Goal: Information Seeking & Learning: Learn about a topic

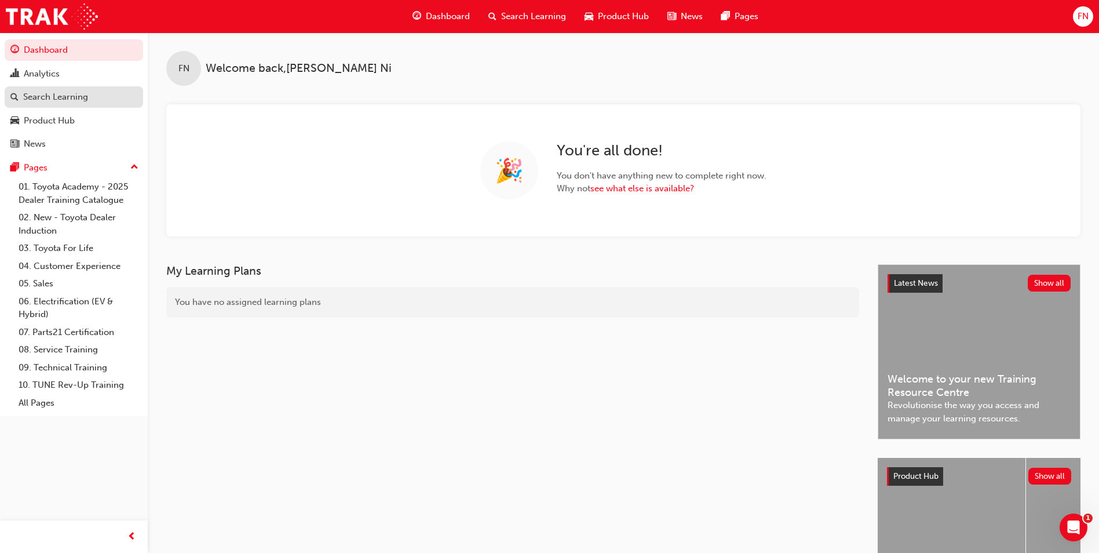
click at [56, 99] on div "Search Learning" at bounding box center [55, 96] width 65 height 13
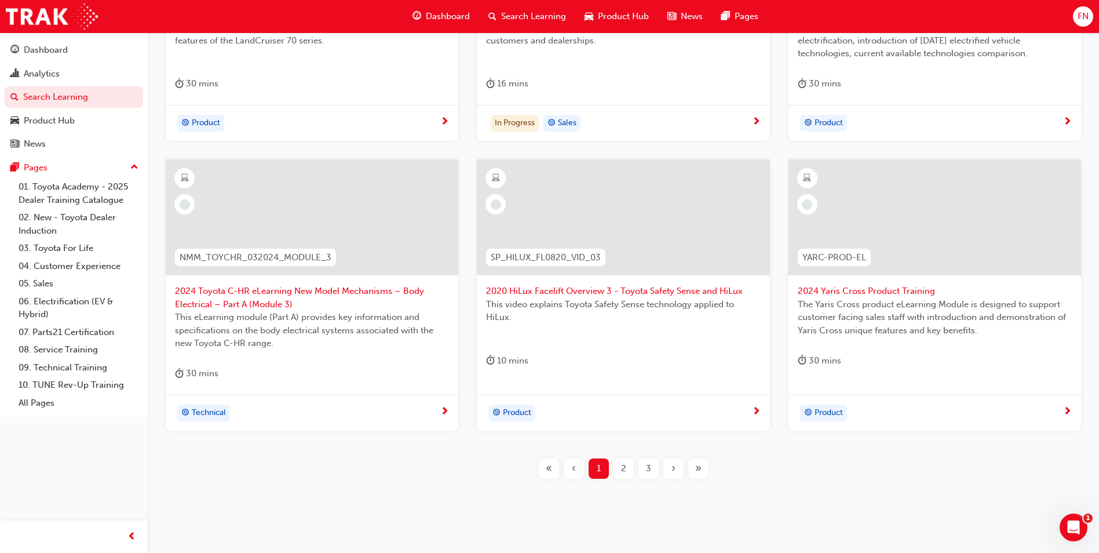
scroll to position [405, 0]
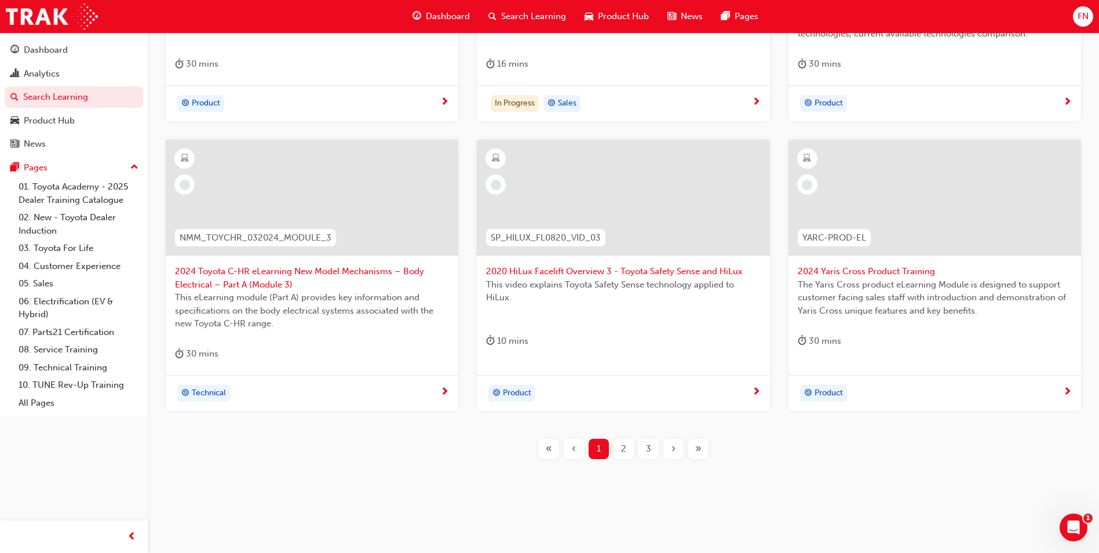
click at [624, 452] on span "2" at bounding box center [623, 448] width 5 height 13
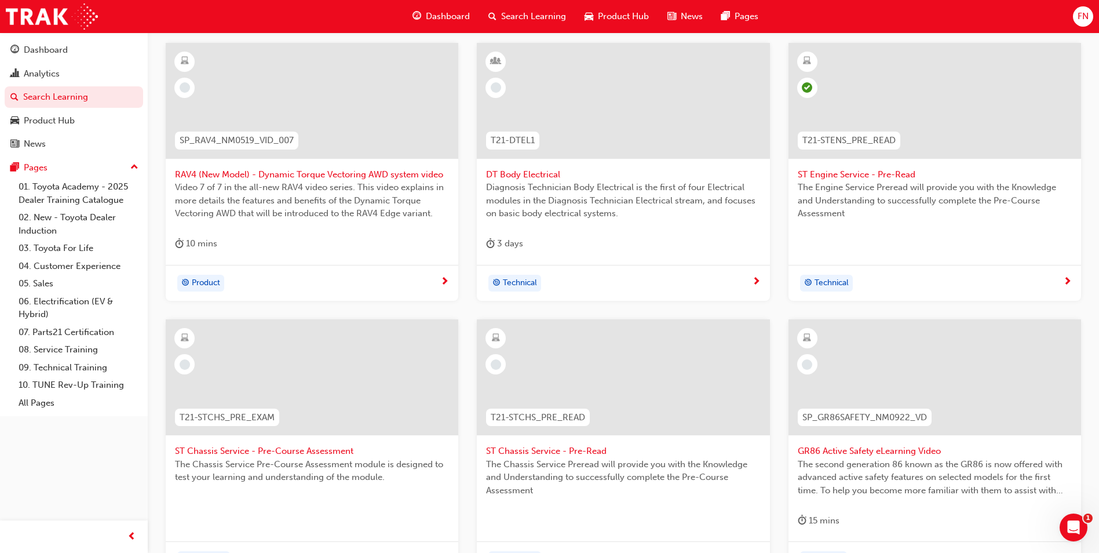
scroll to position [334, 0]
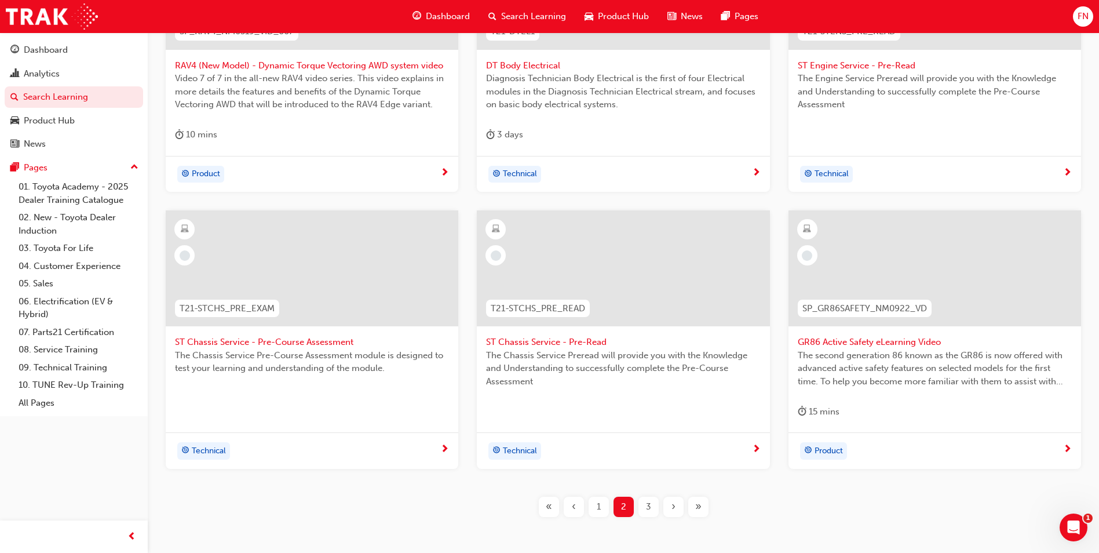
click at [654, 507] on div "3" at bounding box center [648, 506] width 20 height 20
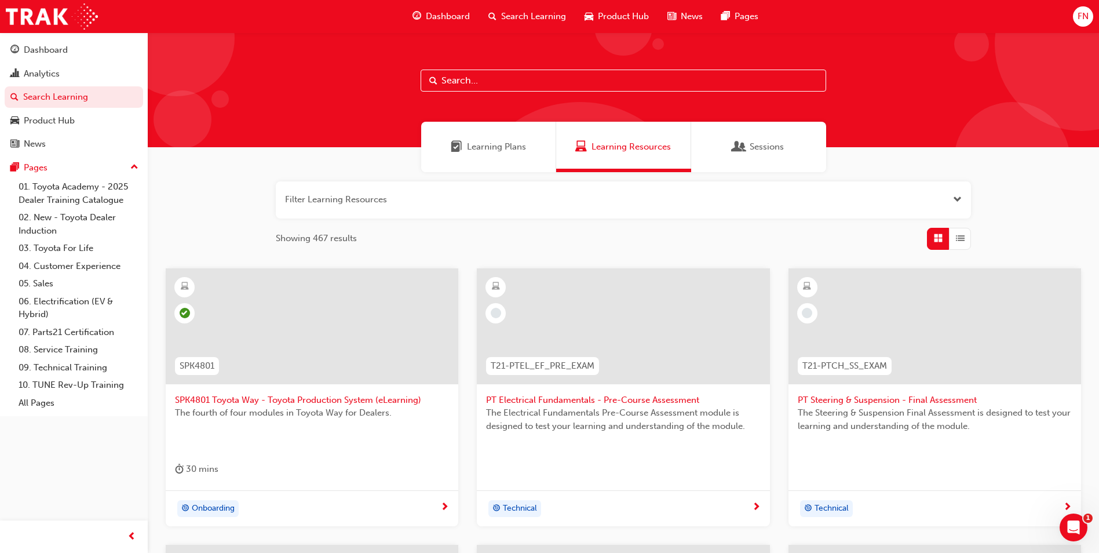
click at [509, 78] on input "text" at bounding box center [622, 80] width 405 height 22
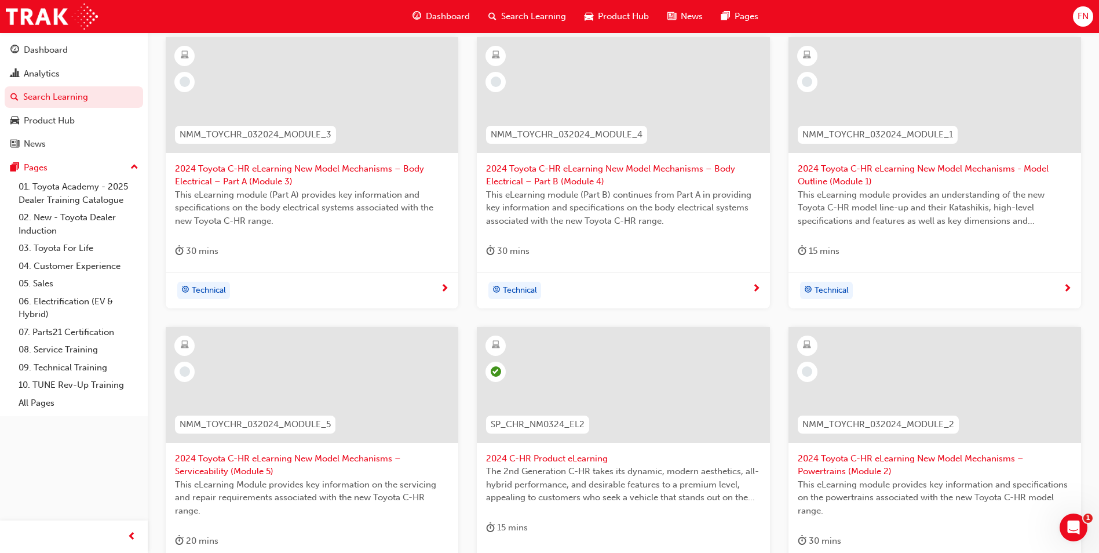
scroll to position [347, 0]
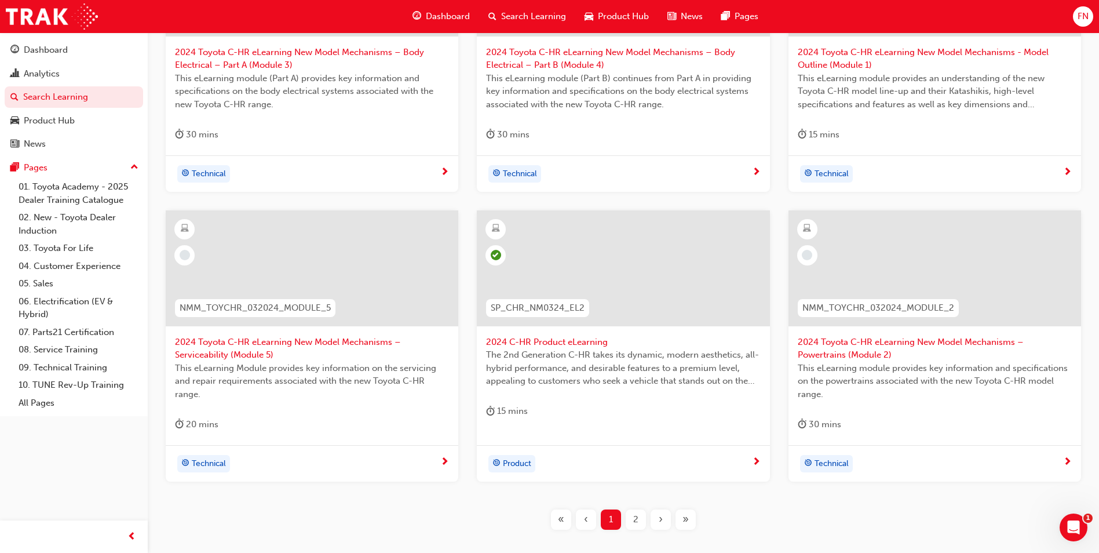
type input "chr"
click at [634, 350] on span "The 2nd Generation C-HR takes its dynamic, modern aesthetics, all-hybrid perfor…" at bounding box center [623, 367] width 274 height 39
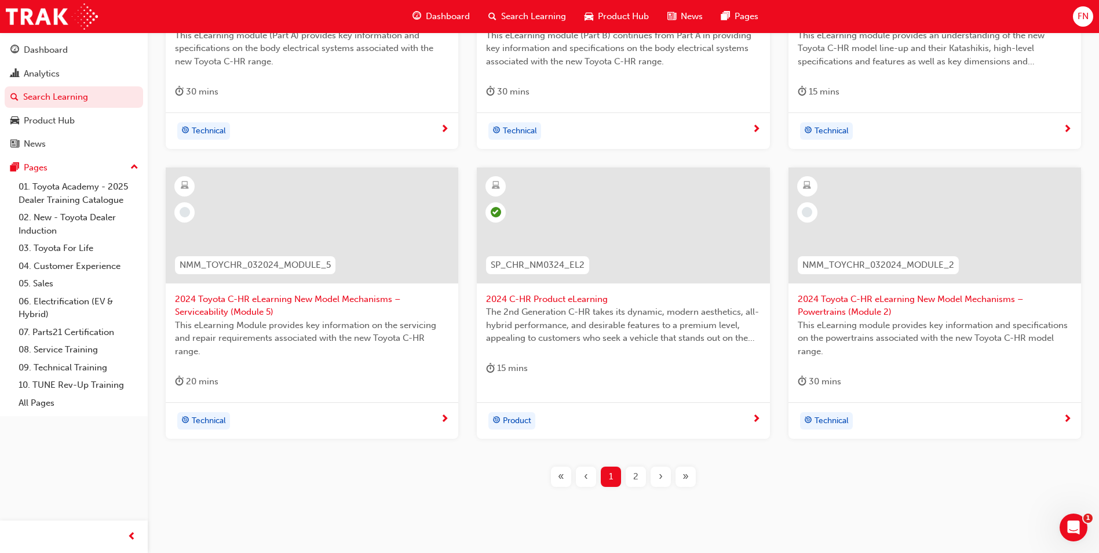
scroll to position [418, 0]
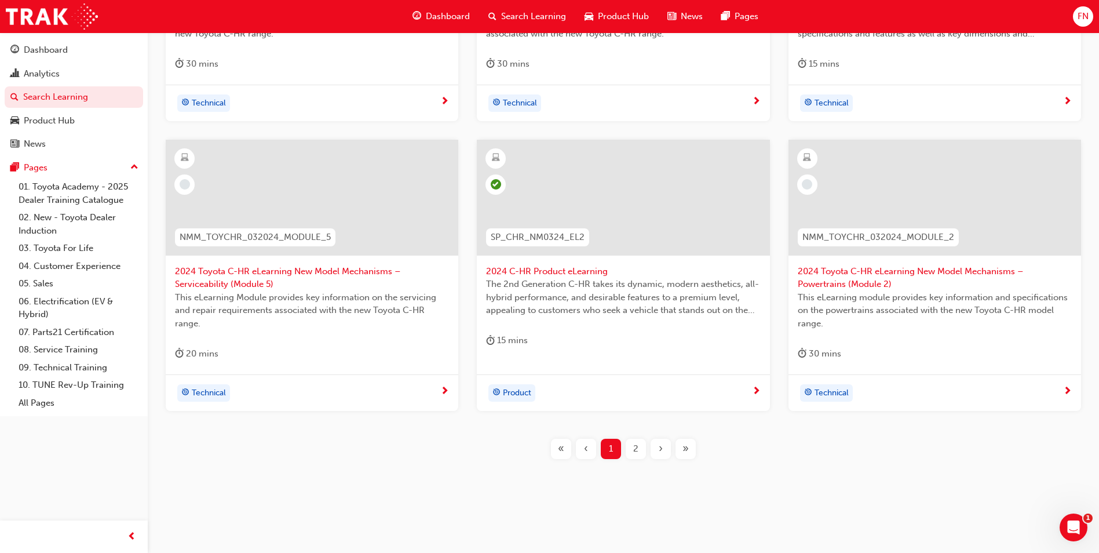
click at [638, 449] on div "2" at bounding box center [635, 448] width 20 height 20
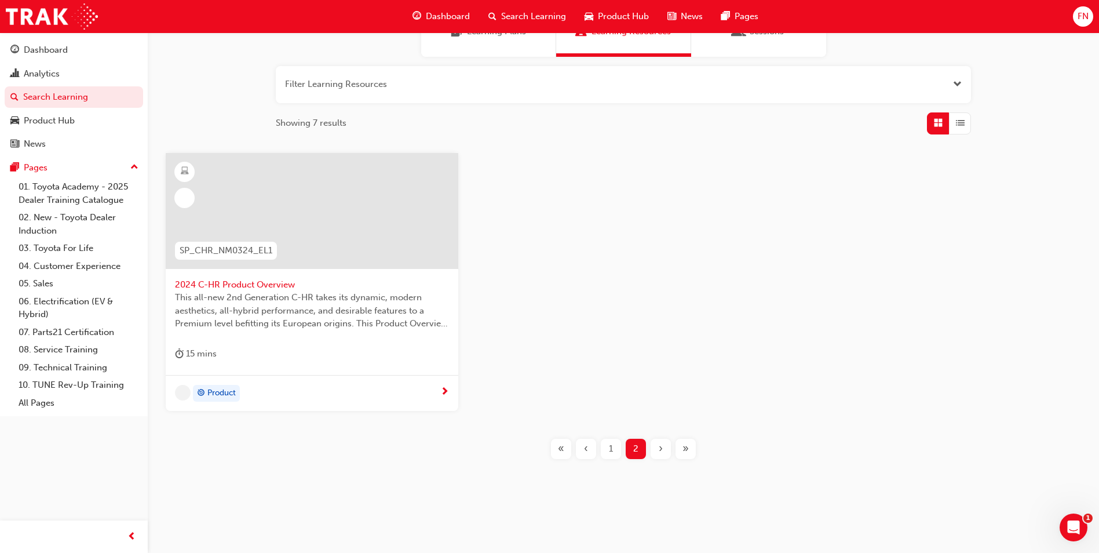
scroll to position [115, 0]
click at [331, 303] on span "This all-new 2nd Generation C-HR takes its dynamic, modern aesthetics, all-hybr…" at bounding box center [312, 310] width 274 height 39
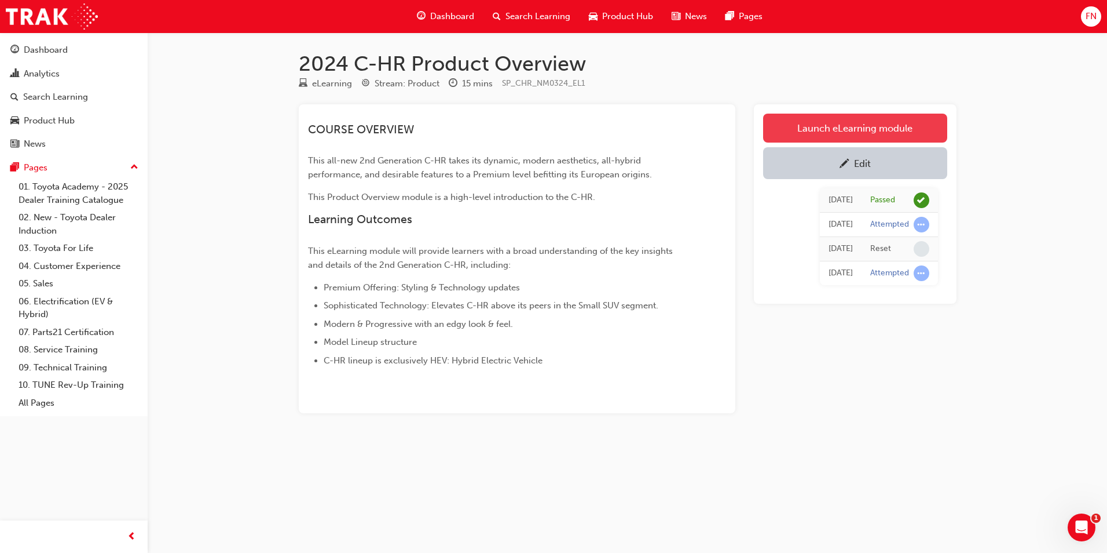
click at [814, 130] on link "Launch eLearning module" at bounding box center [855, 128] width 184 height 29
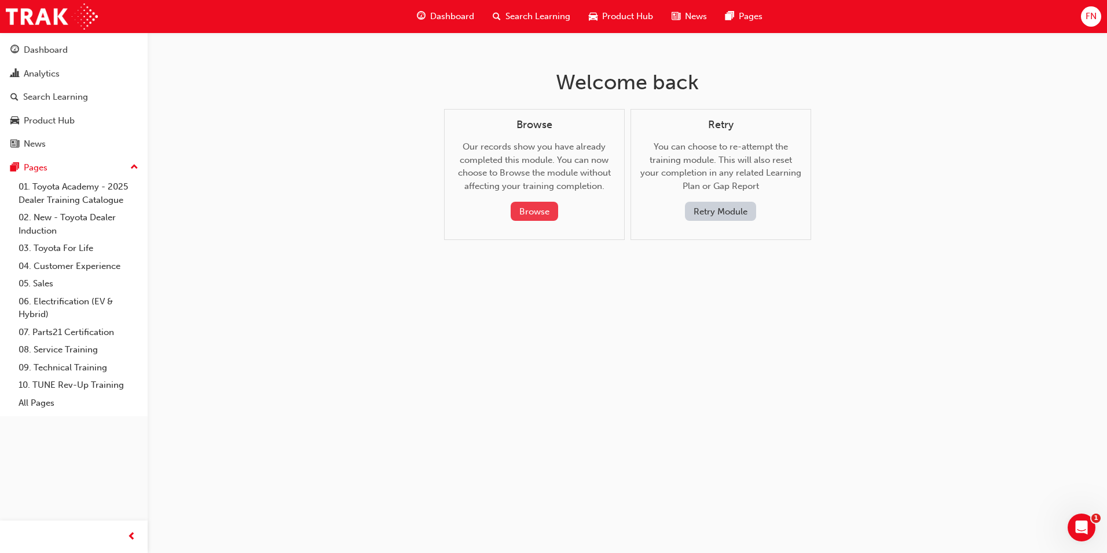
click at [536, 215] on button "Browse" at bounding box center [534, 211] width 47 height 19
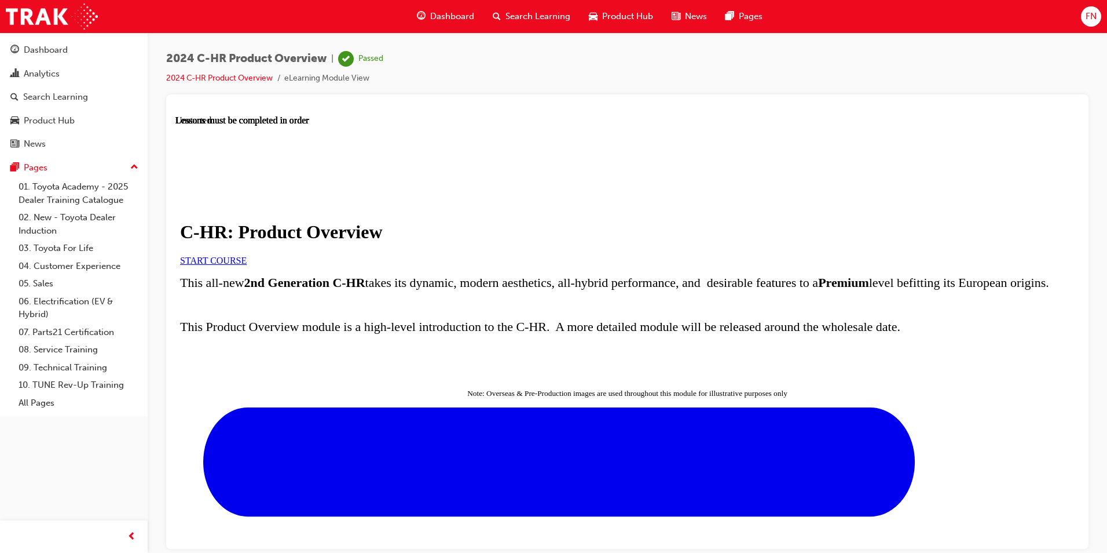
scroll to position [120, 0]
click at [247, 255] on span "START COURSE" at bounding box center [213, 260] width 67 height 10
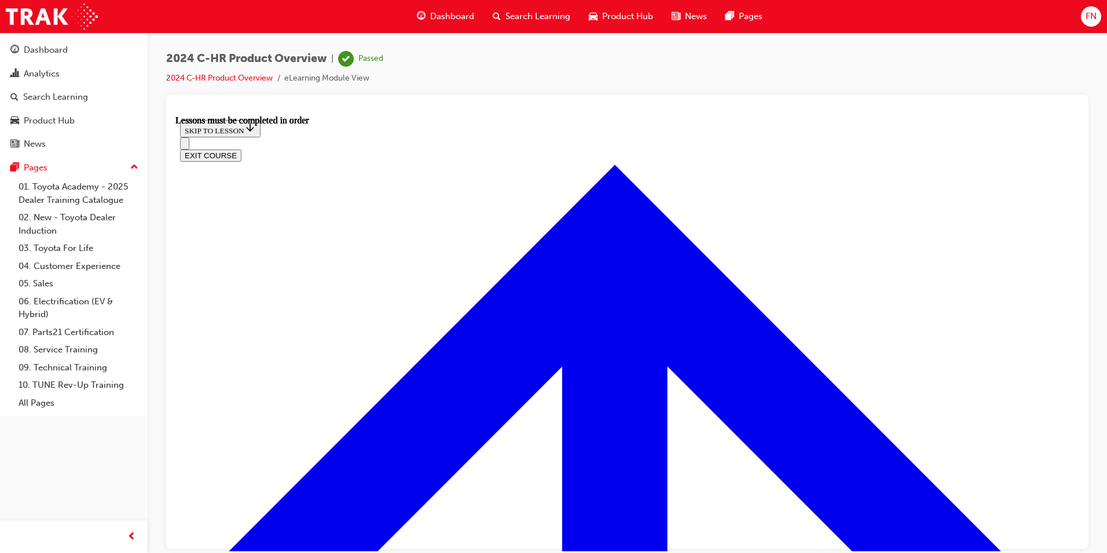
scroll to position [736, 0]
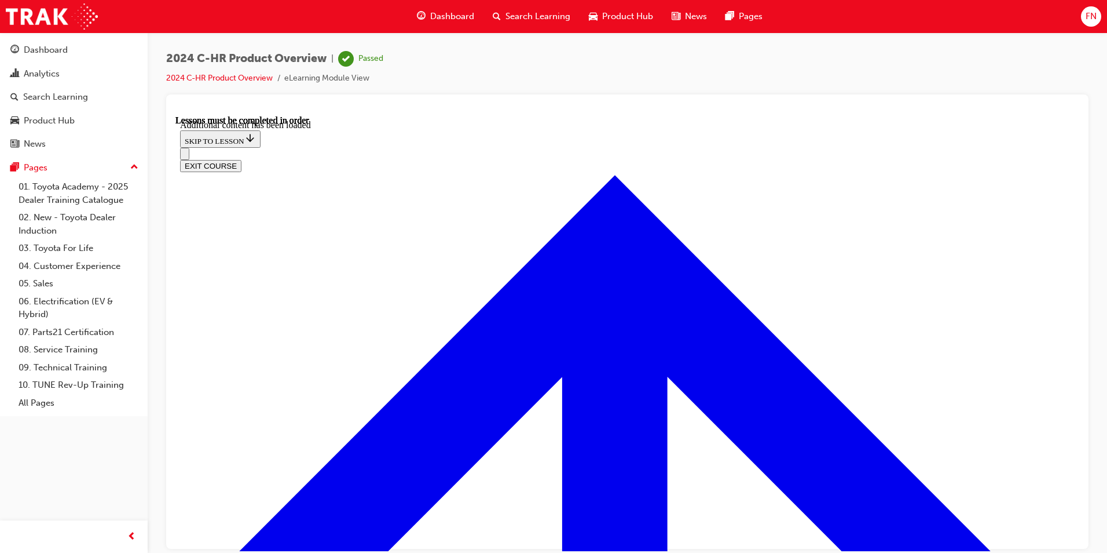
scroll to position [3082, 0]
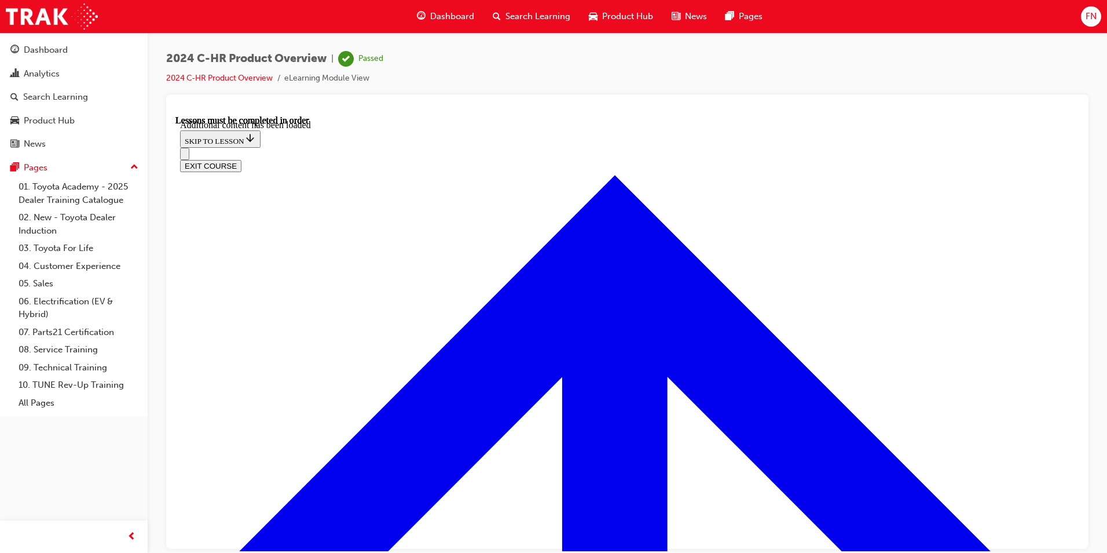
radio input "true"
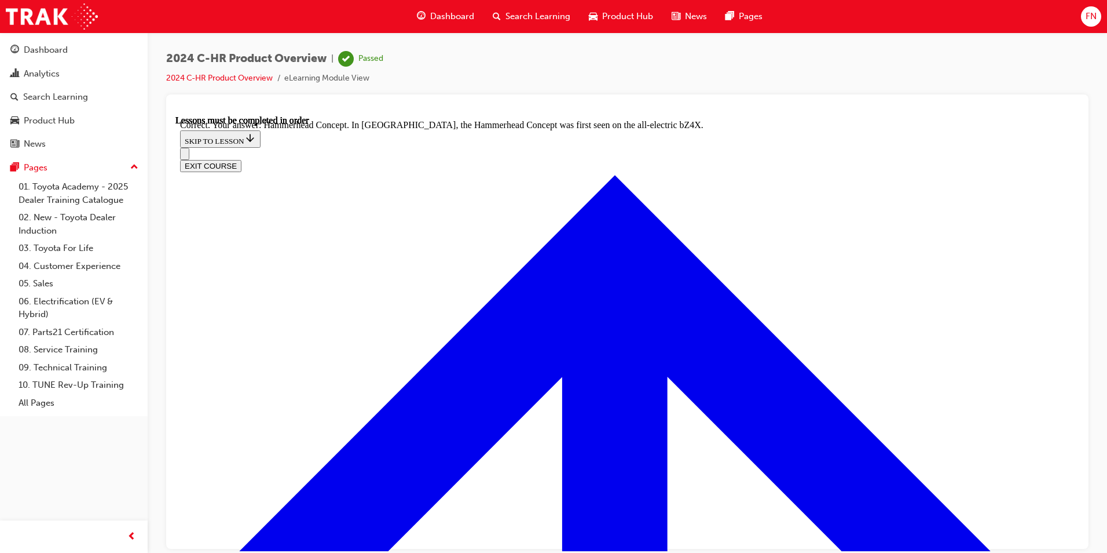
radio input "true"
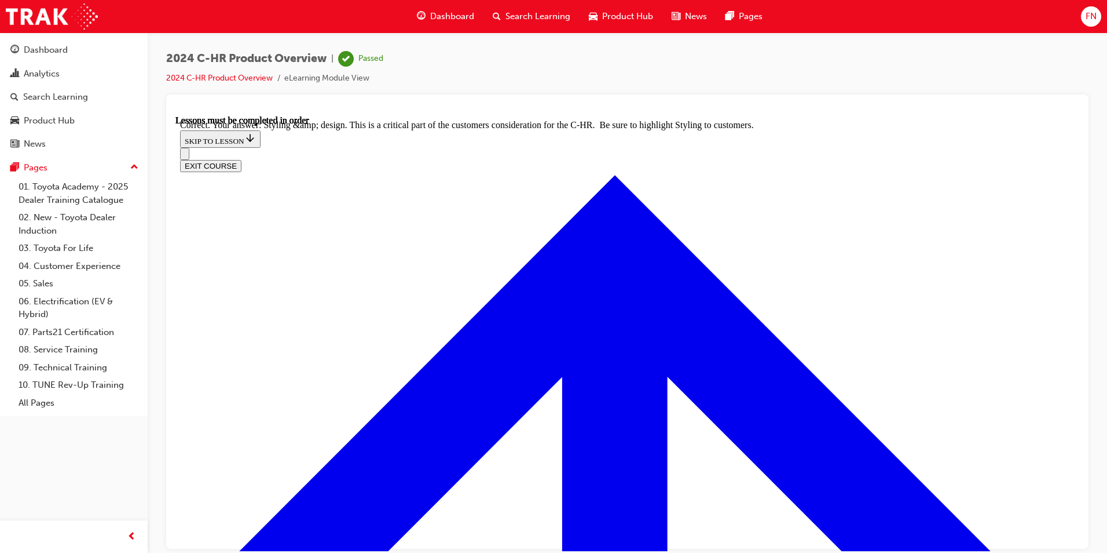
scroll to position [4745, 0]
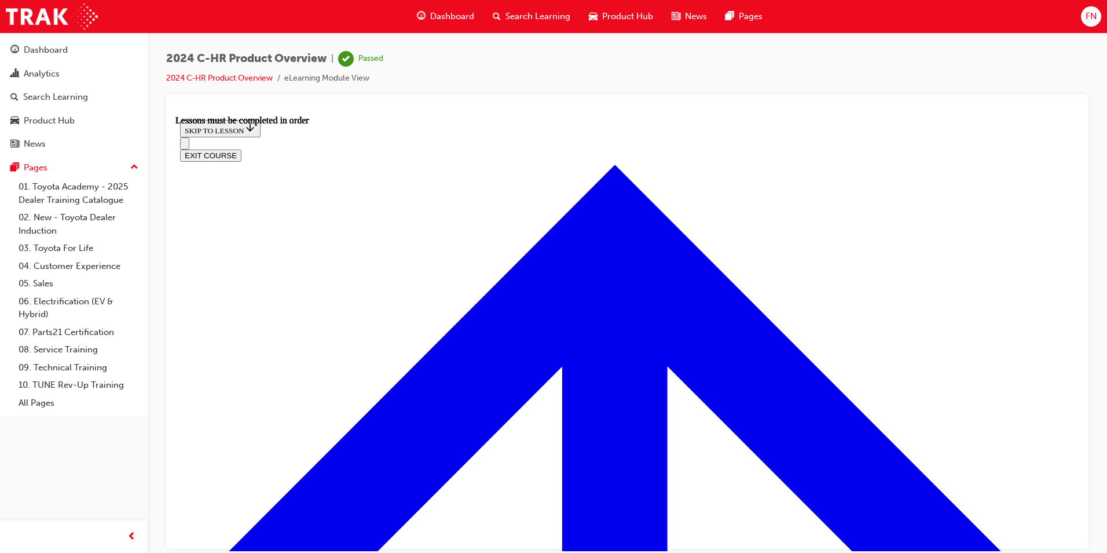
scroll to position [620, 0]
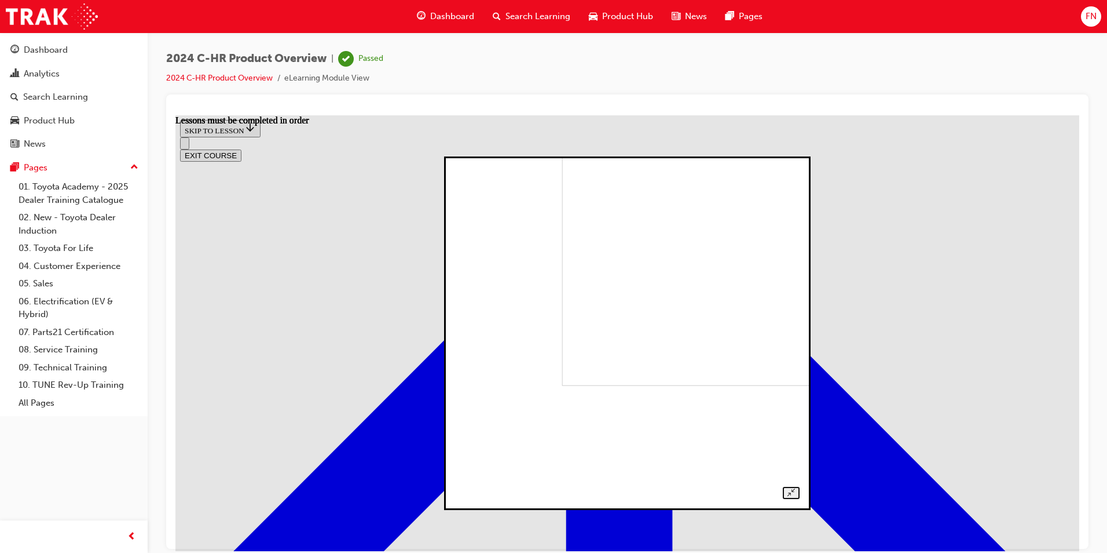
click at [570, 342] on img at bounding box center [726, 221] width 328 height 328
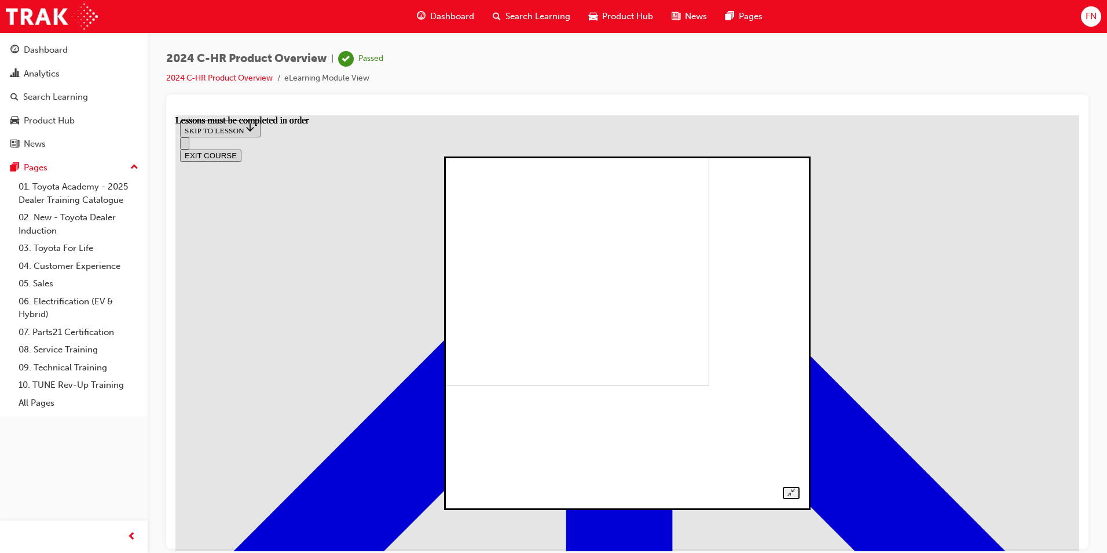
click at [616, 330] on img at bounding box center [546, 221] width 328 height 328
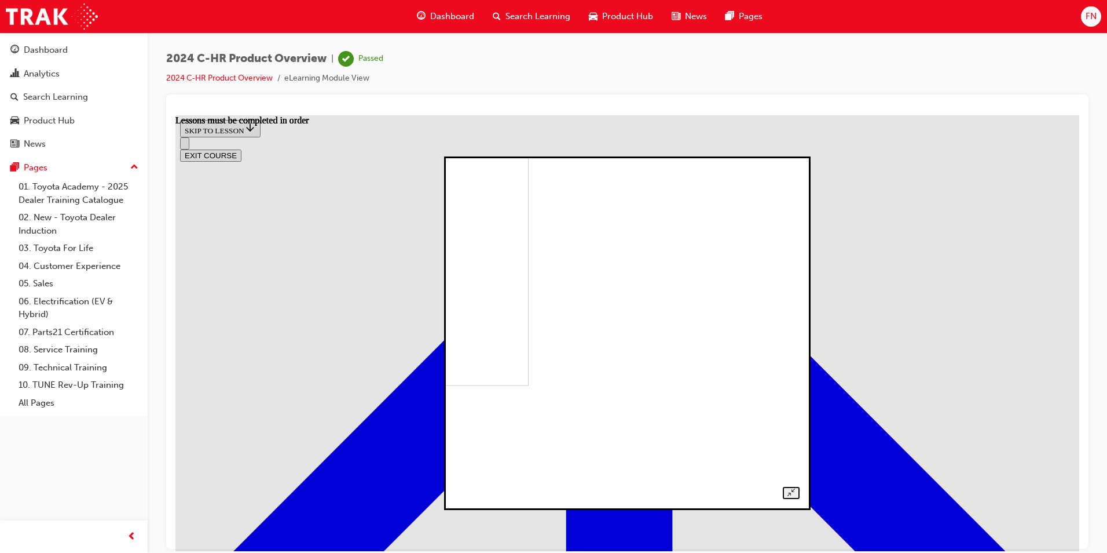
click at [529, 359] on img at bounding box center [365, 221] width 328 height 328
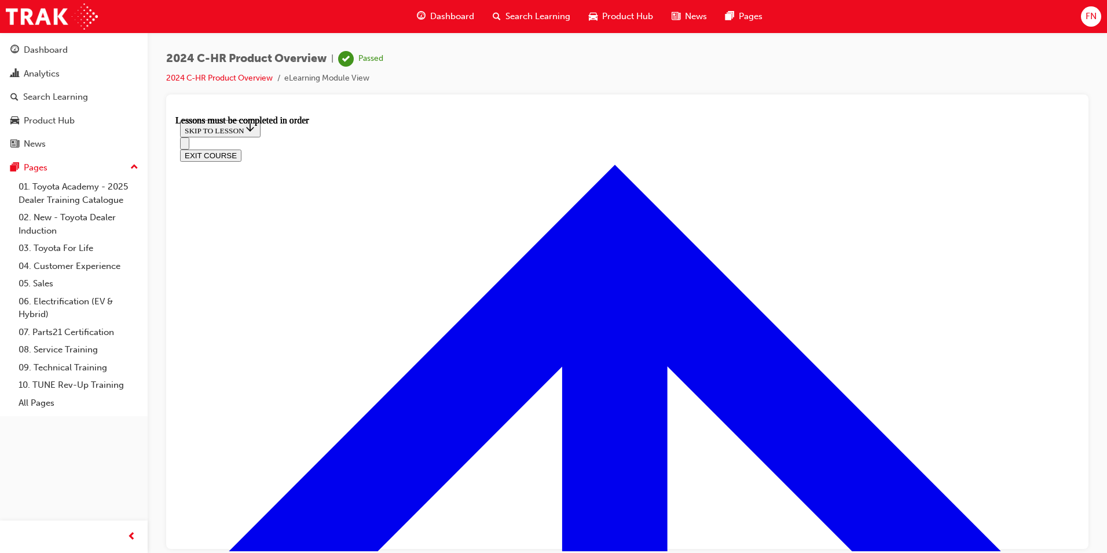
scroll to position [1431, 0]
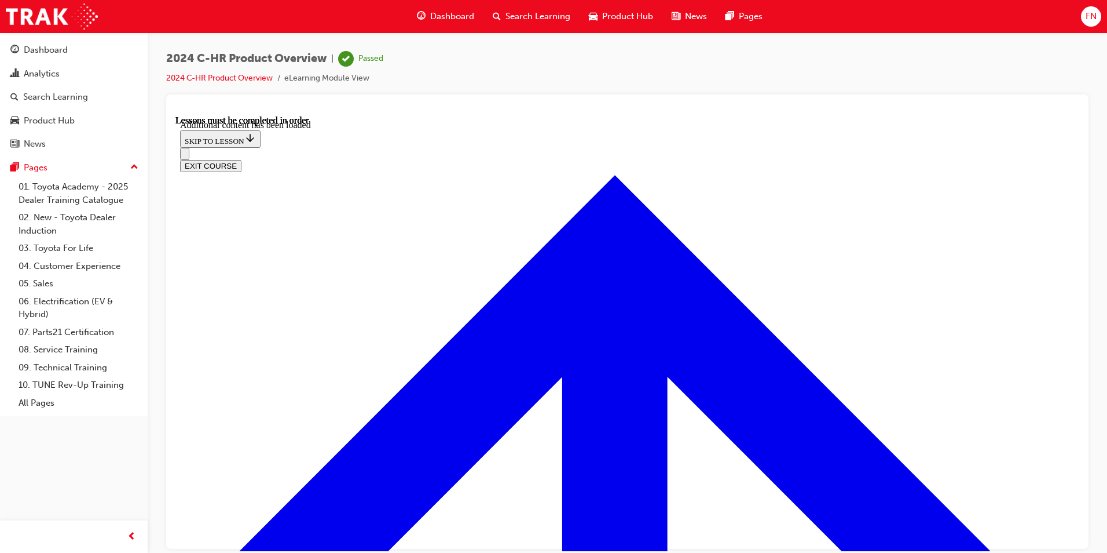
scroll to position [2249, 0]
radio input "true"
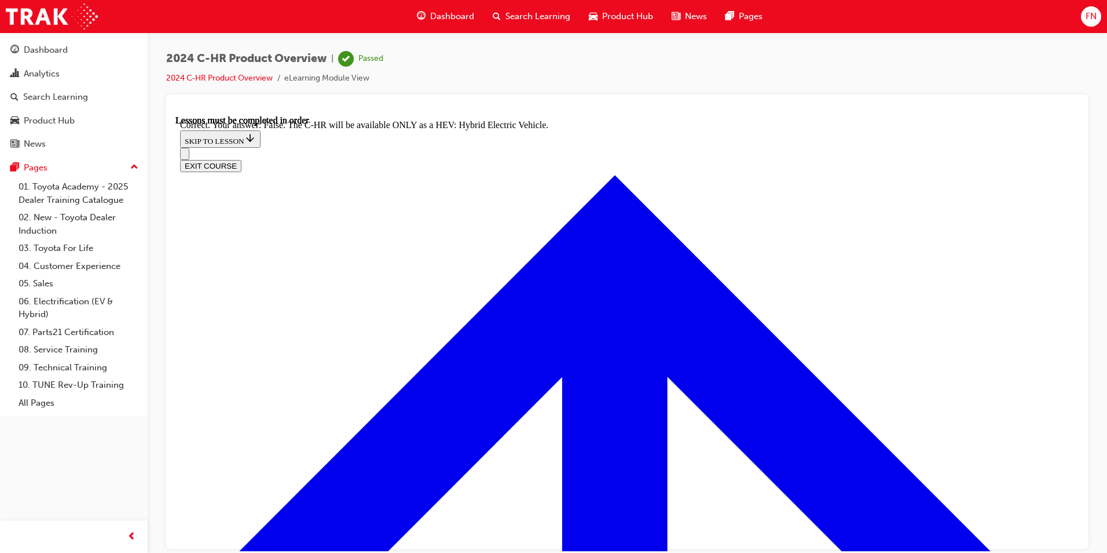
scroll to position [2655, 0]
checkbox input "true"
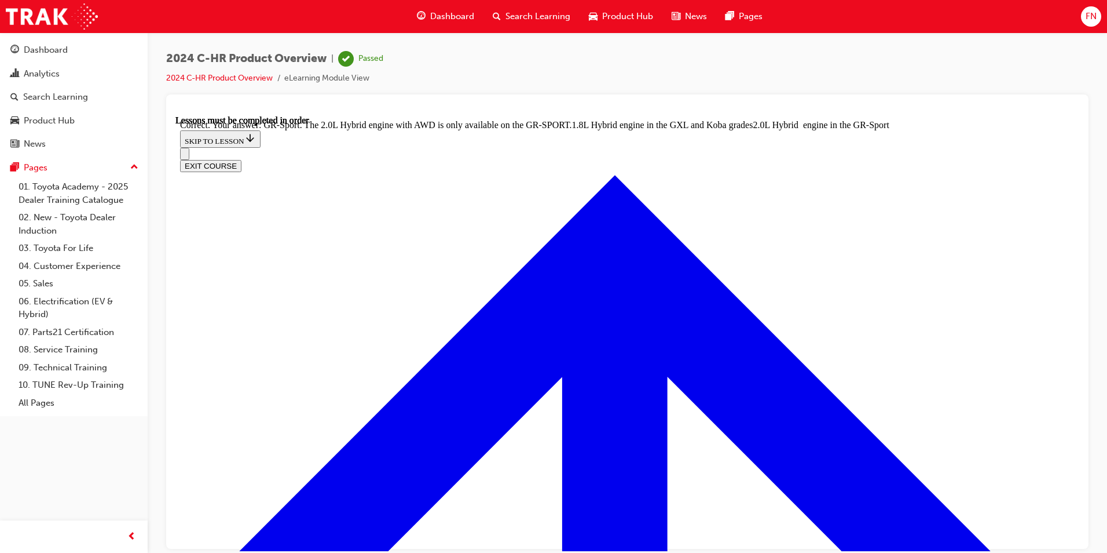
scroll to position [3189, 0]
radio input "true"
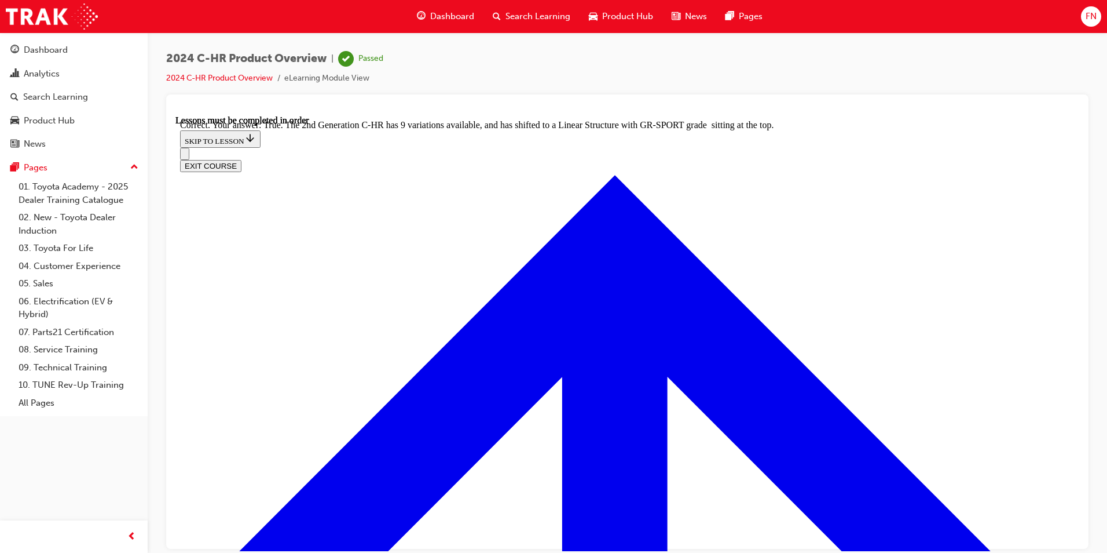
scroll to position [3352, 0]
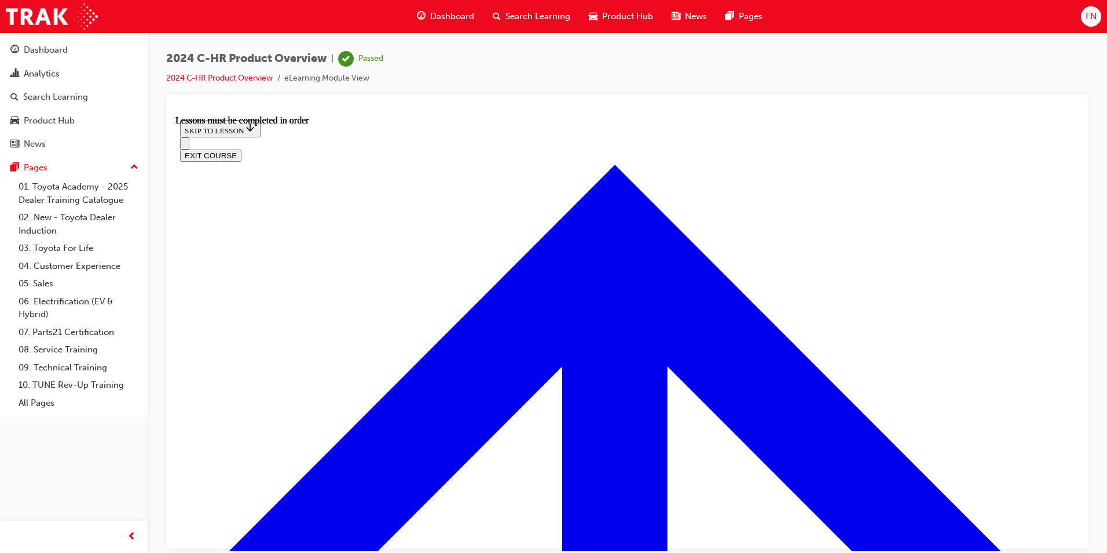
scroll to position [156, 0]
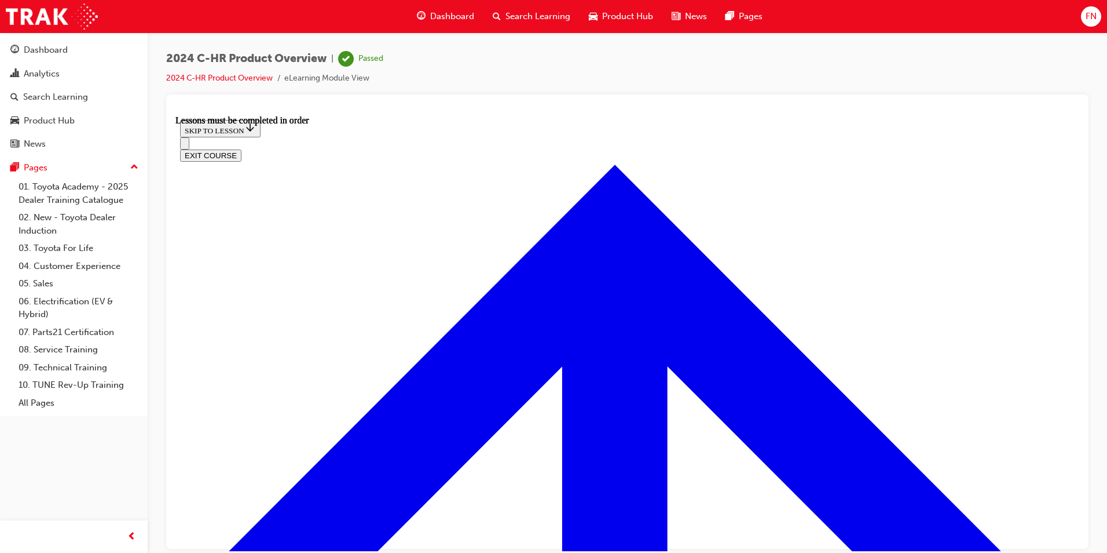
scroll to position [625, 0]
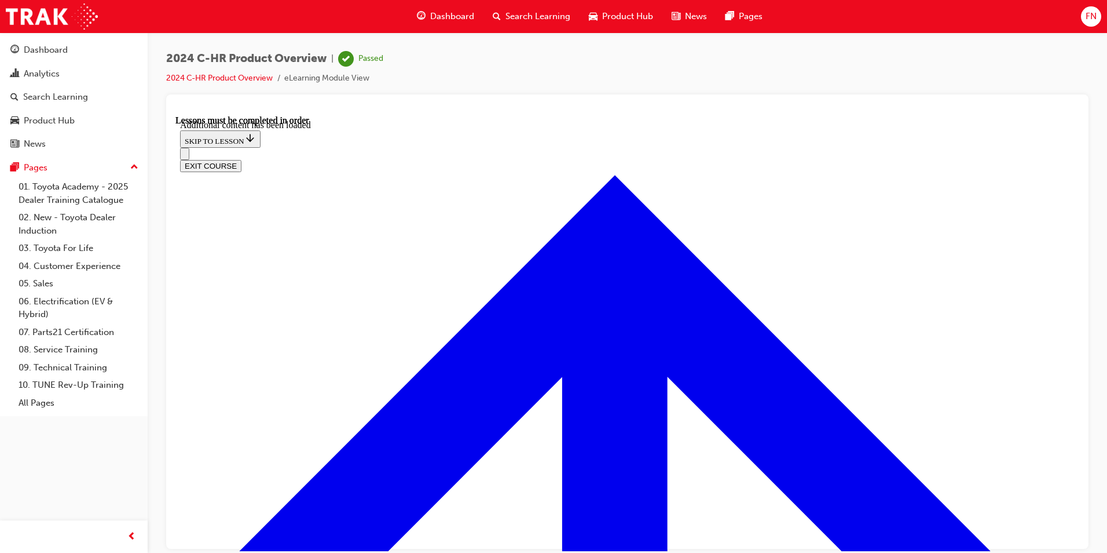
scroll to position [979, 0]
radio input "true"
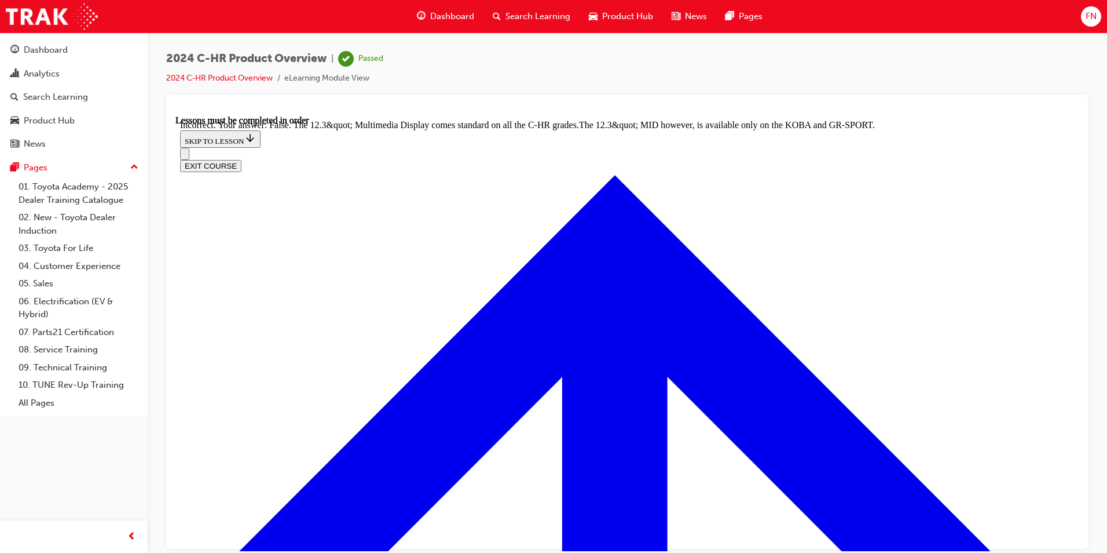
click at [242, 159] on button "EXIT COURSE" at bounding box center [210, 165] width 61 height 12
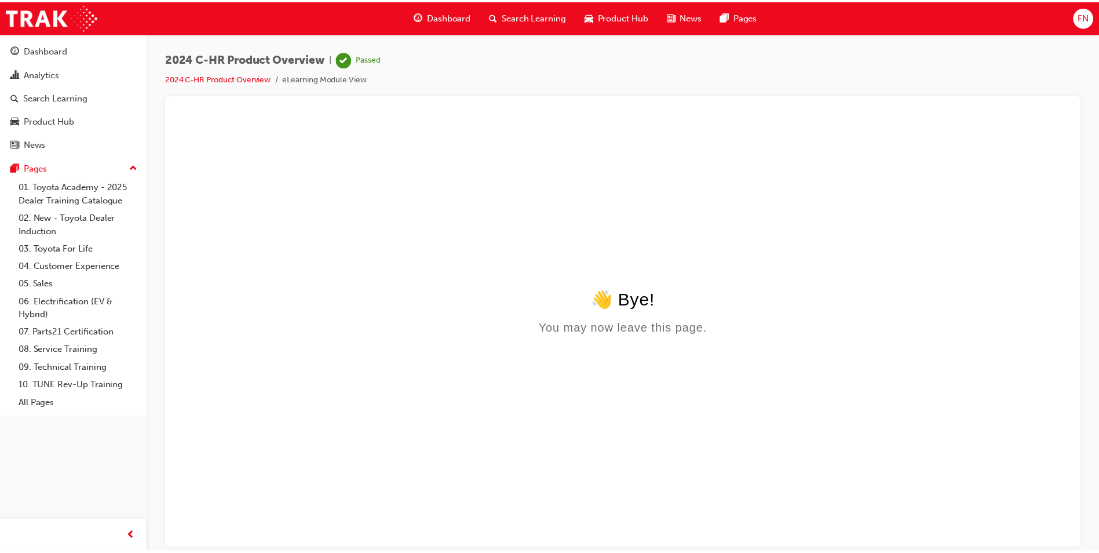
scroll to position [0, 0]
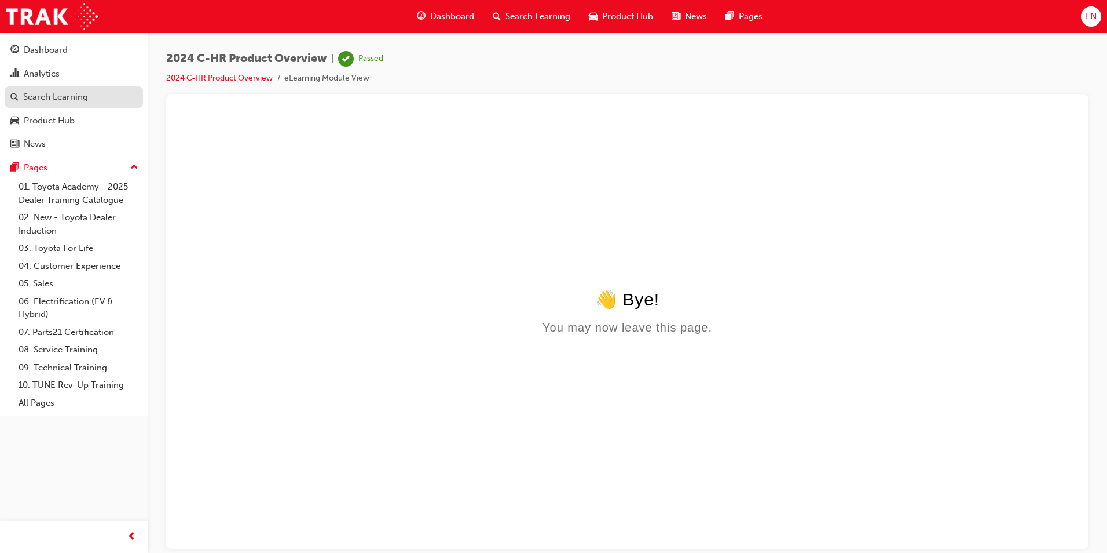
drag, startPoint x: 19, startPoint y: 102, endPoint x: 34, endPoint y: 101, distance: 15.1
click at [19, 102] on div "Search Learning" at bounding box center [73, 97] width 127 height 14
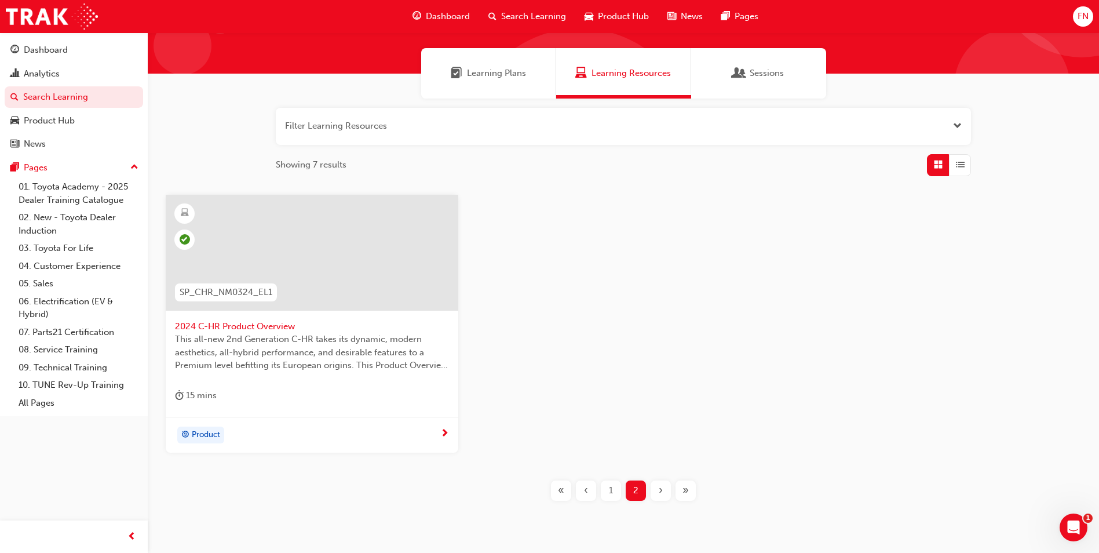
scroll to position [115, 0]
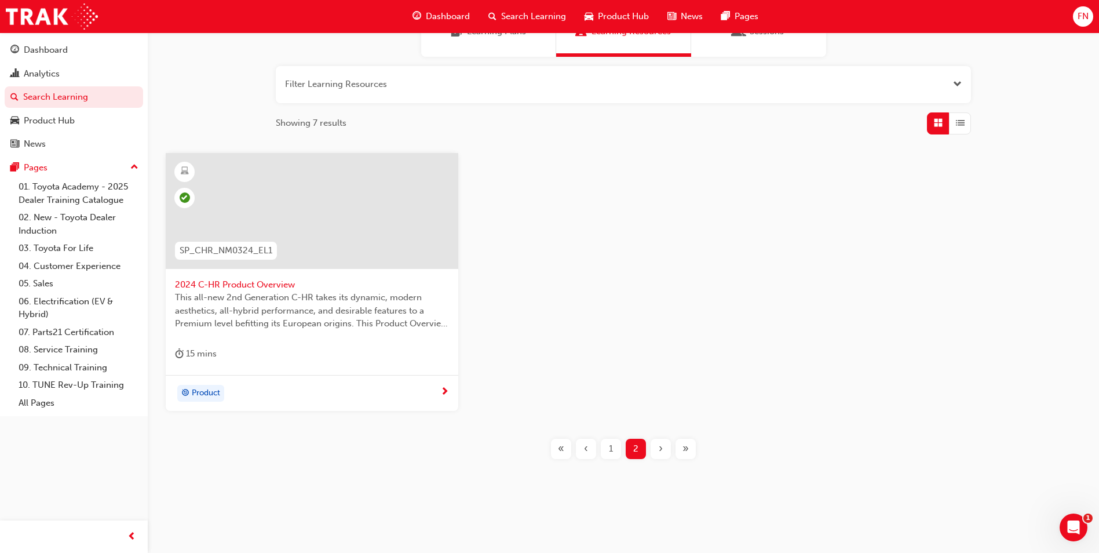
click at [614, 447] on div "1" at bounding box center [611, 448] width 20 height 20
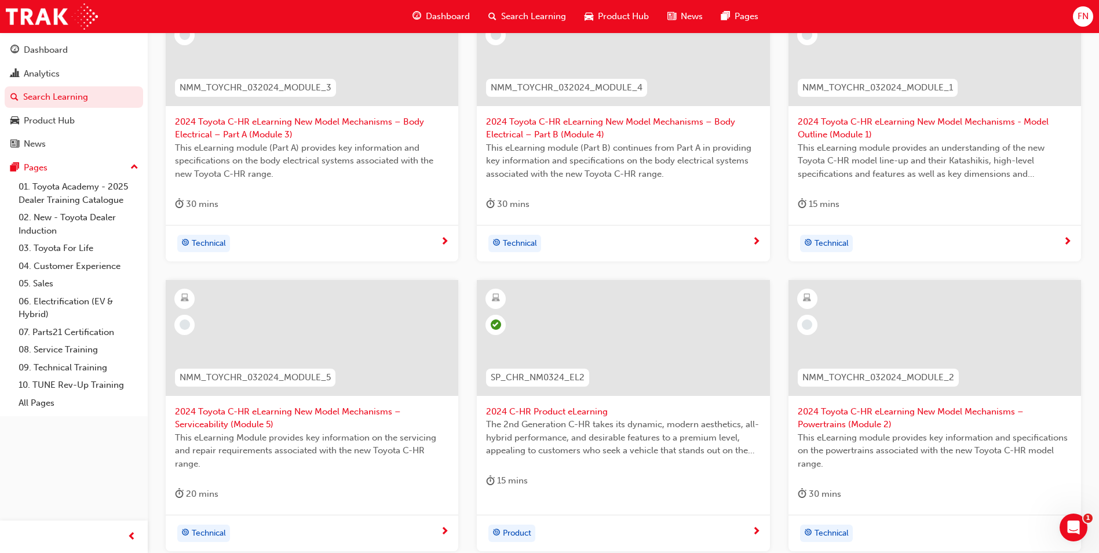
scroll to position [405, 0]
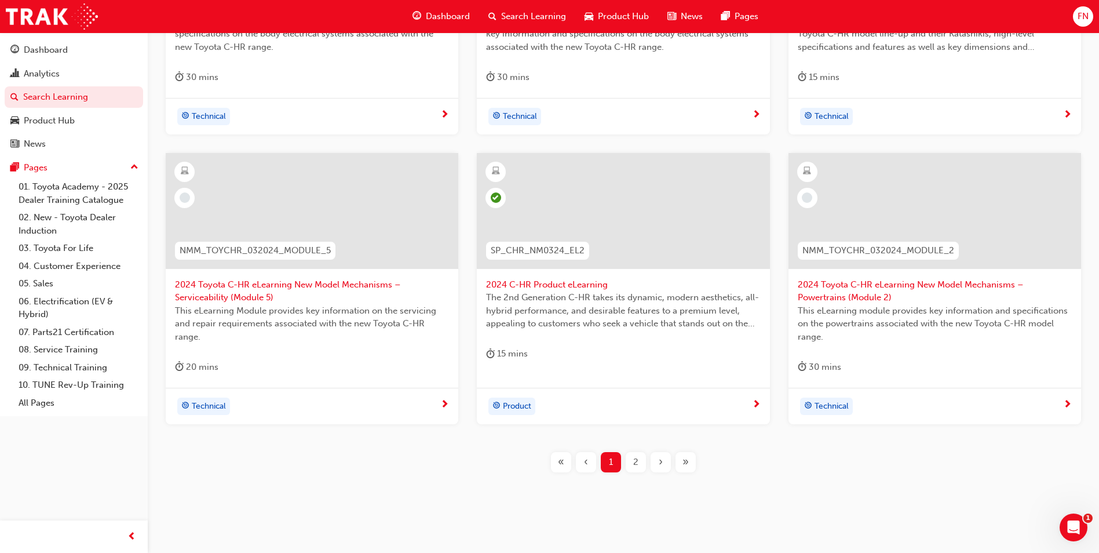
click at [623, 313] on span "The 2nd Generation C-HR takes its dynamic, modern aesthetics, all-hybrid perfor…" at bounding box center [623, 310] width 274 height 39
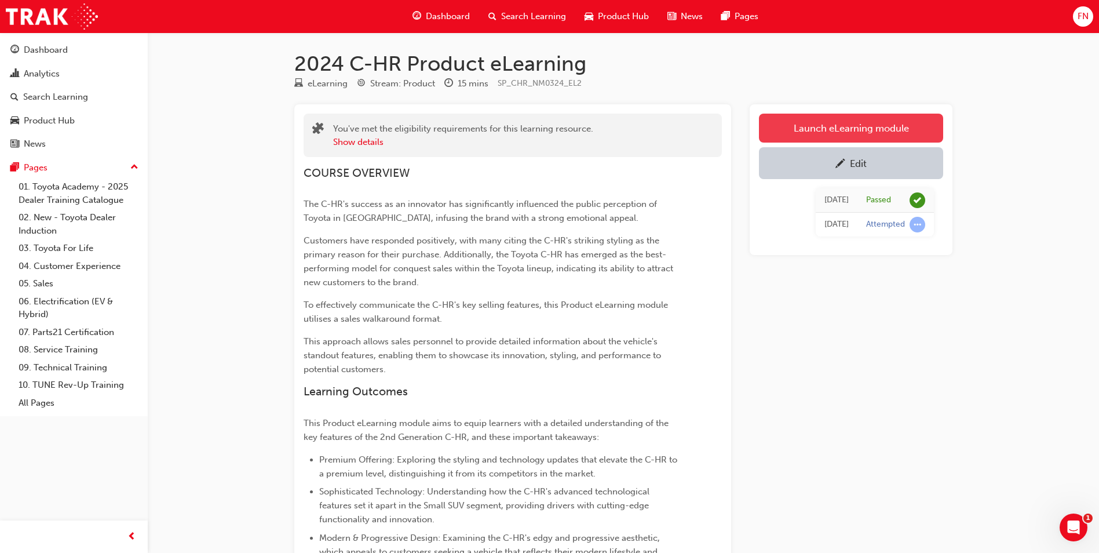
click at [824, 129] on link "Launch eLearning module" at bounding box center [851, 128] width 184 height 29
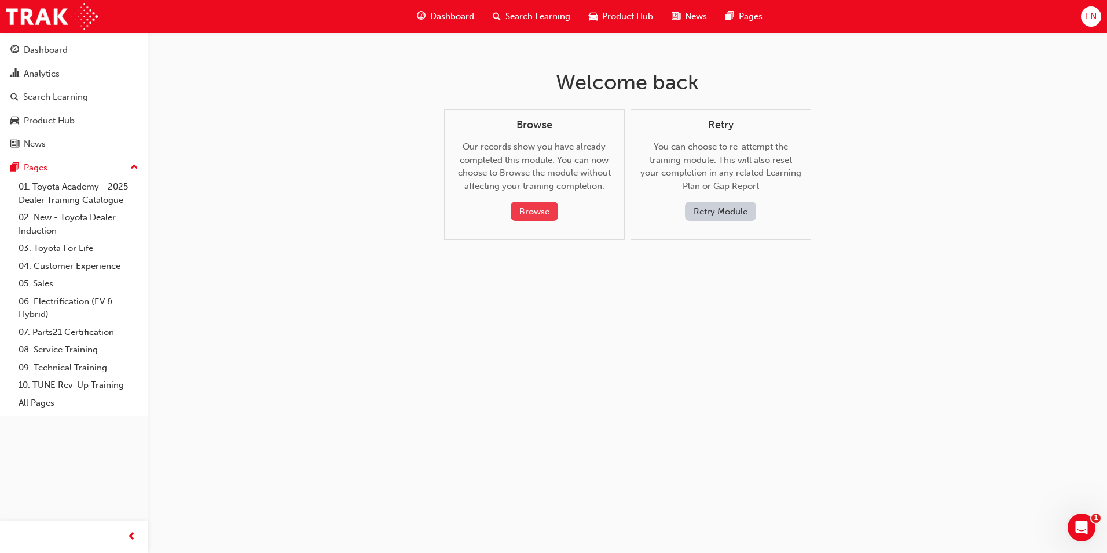
click at [540, 211] on button "Browse" at bounding box center [534, 211] width 47 height 19
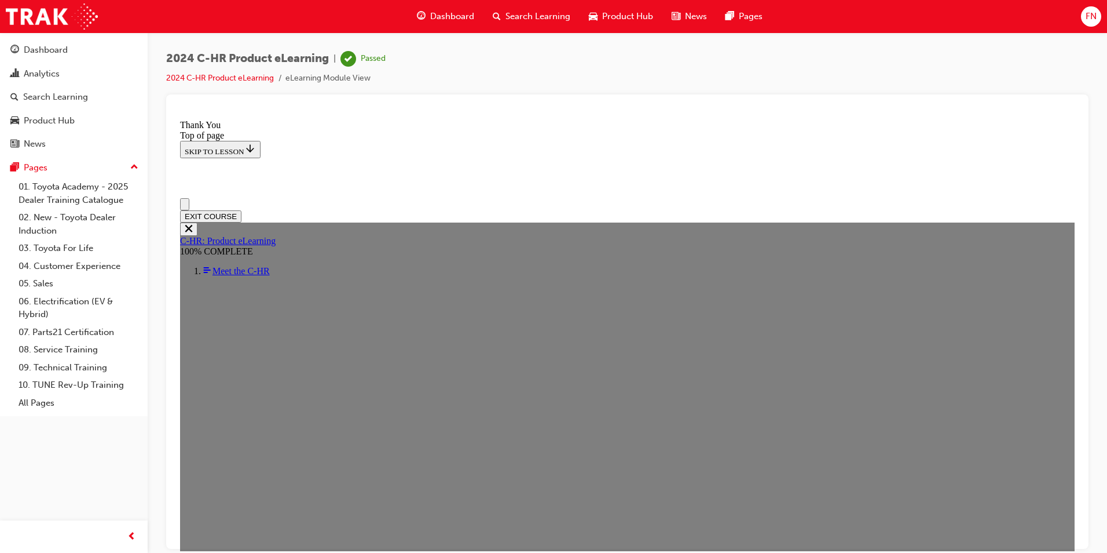
click at [191, 206] on icon "Open navigation menu" at bounding box center [191, 210] width 12 height 8
click at [270, 265] on span "Meet the C-HR" at bounding box center [241, 270] width 57 height 10
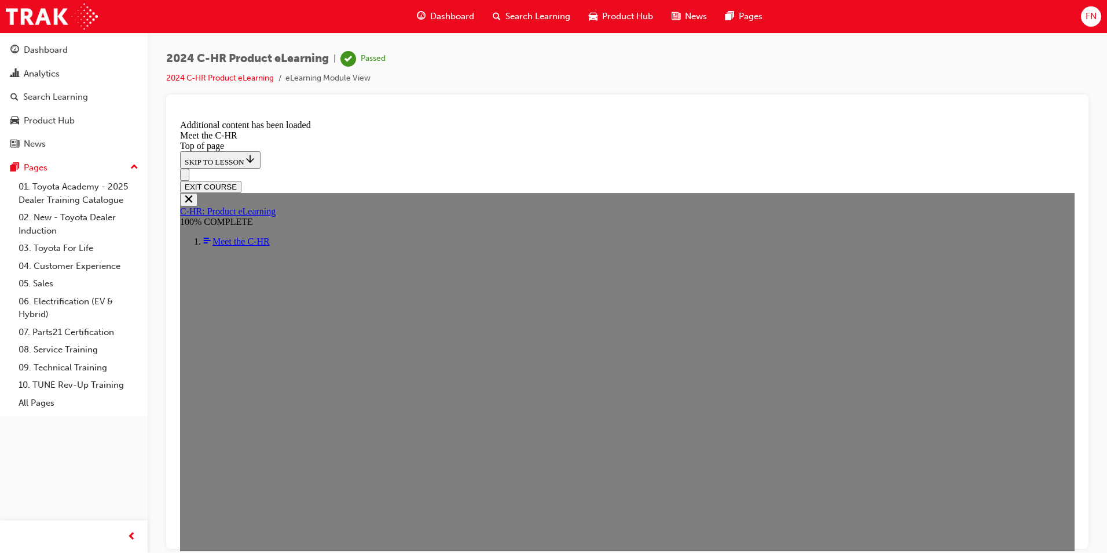
scroll to position [388, 0]
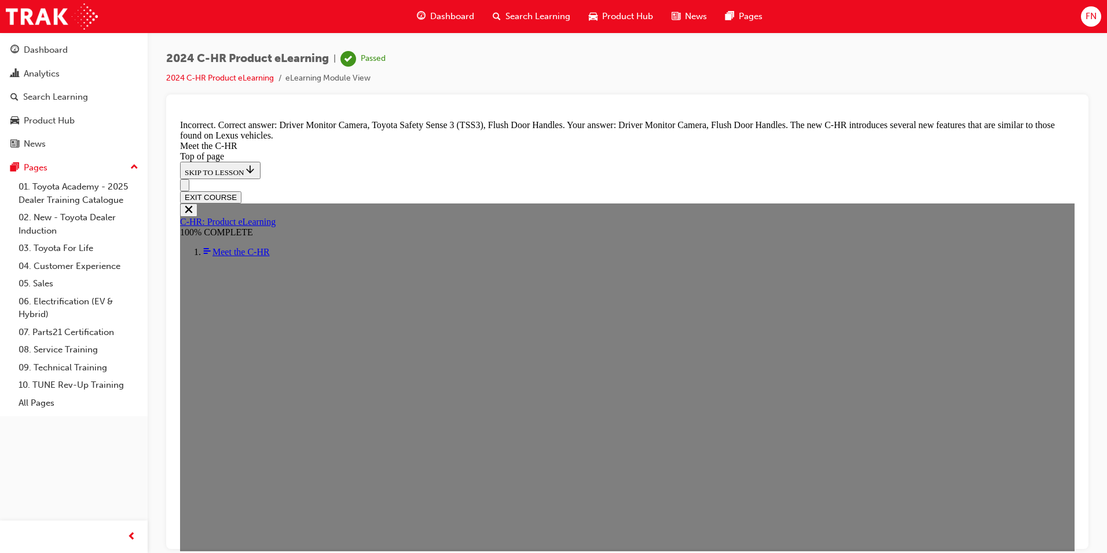
scroll to position [3906, 0]
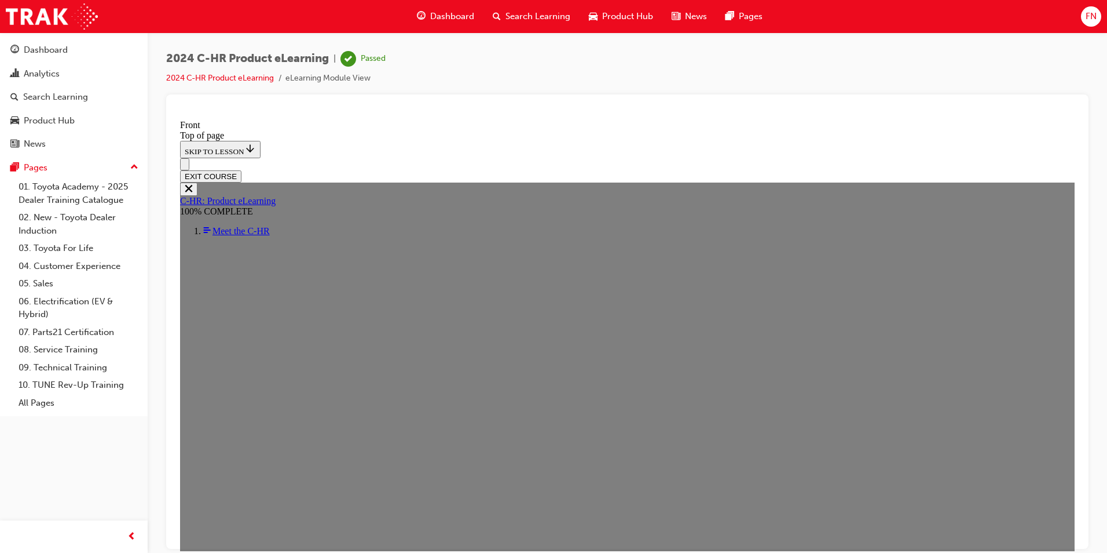
scroll to position [330, 0]
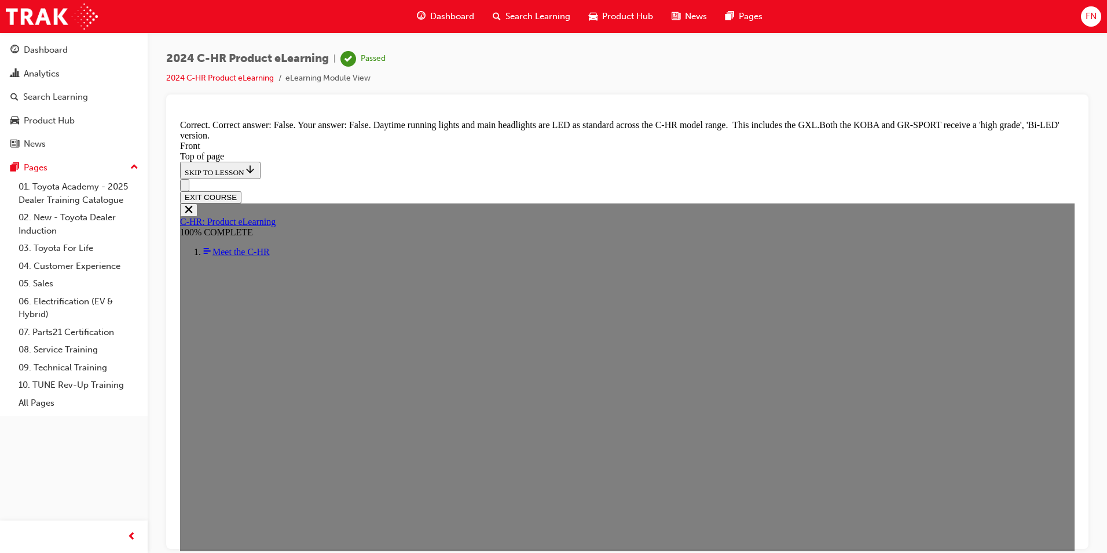
scroll to position [1381, 0]
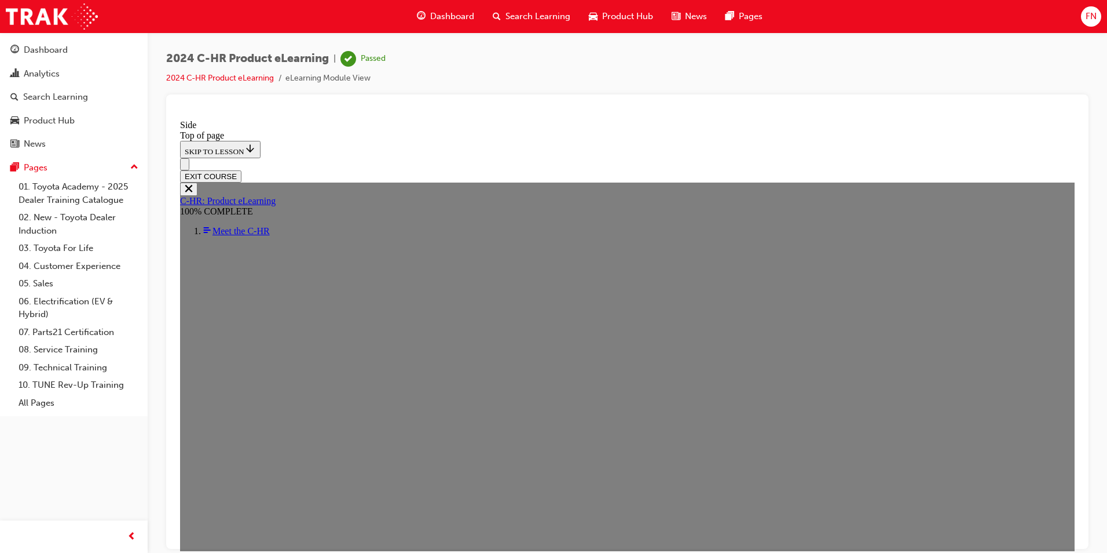
scroll to position [272, 0]
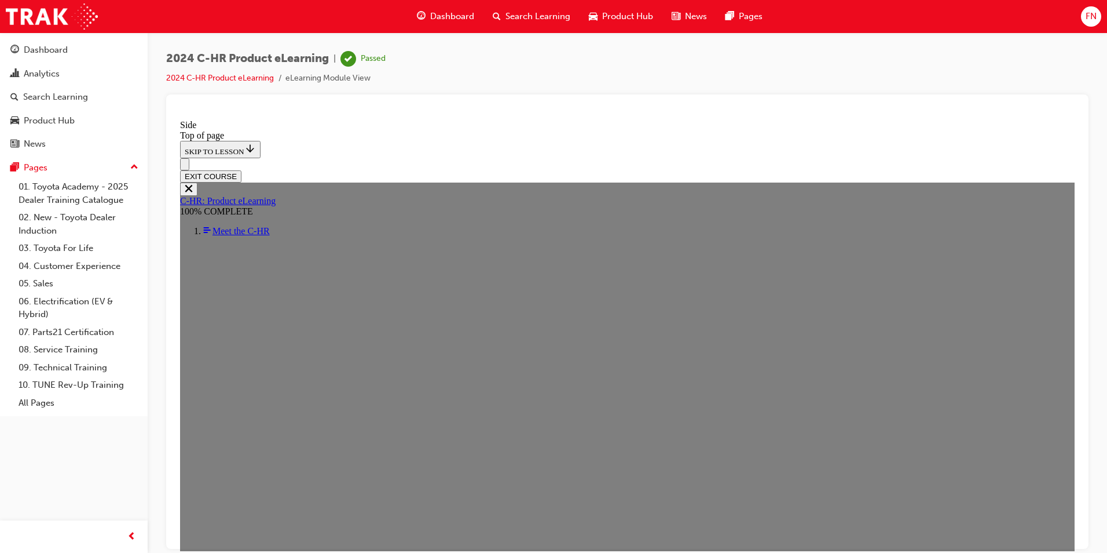
drag, startPoint x: 949, startPoint y: 276, endPoint x: 939, endPoint y: 279, distance: 9.6
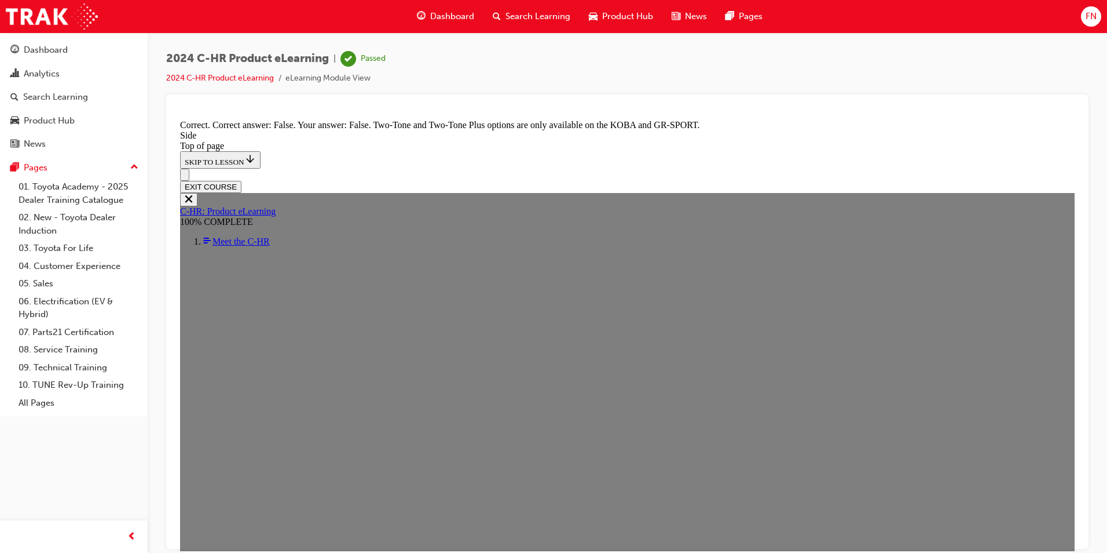
scroll to position [1093, 0]
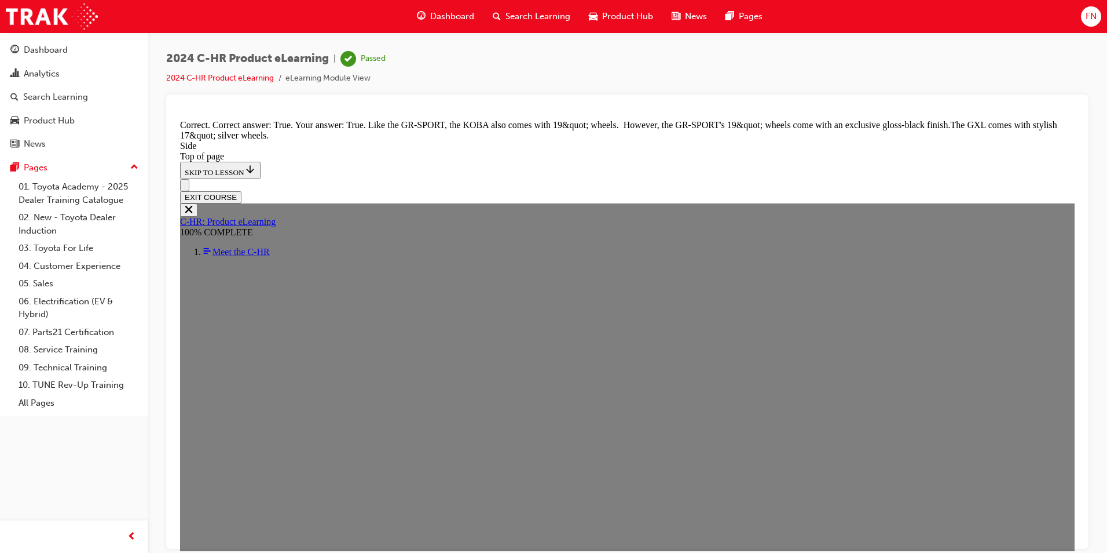
scroll to position [1419, 0]
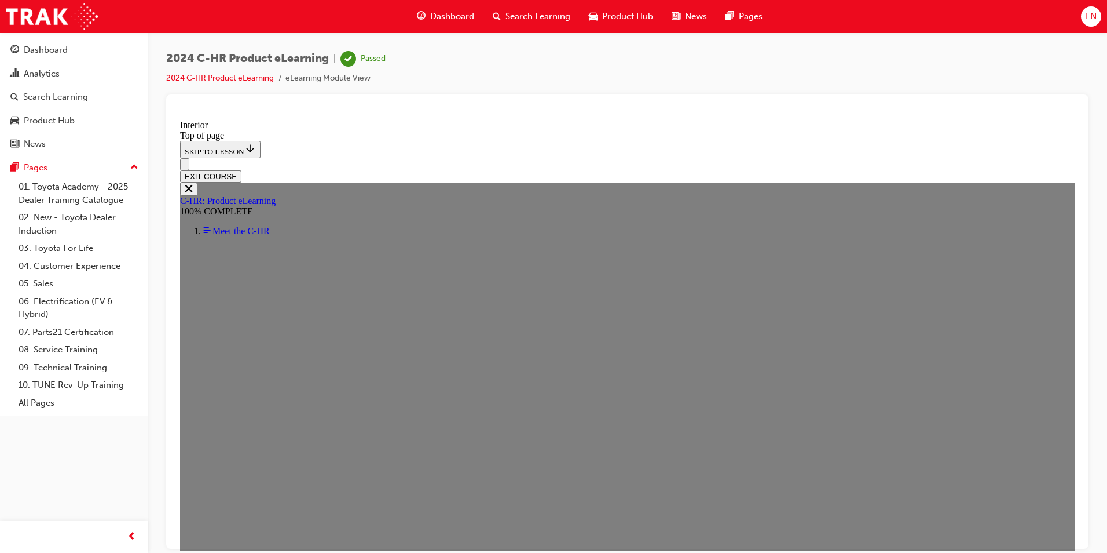
scroll to position [388, 0]
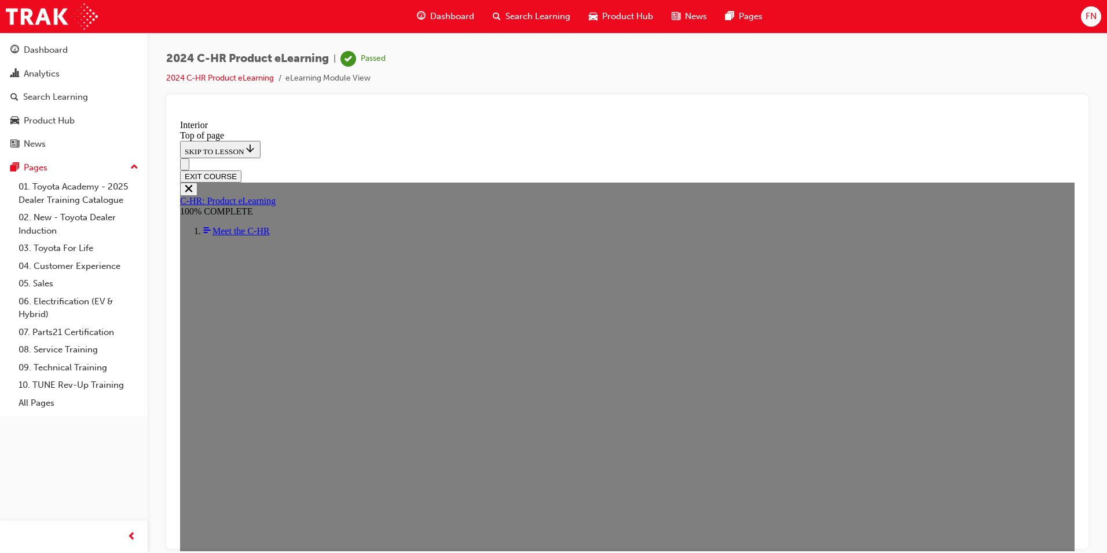
scroll to position [1335, 0]
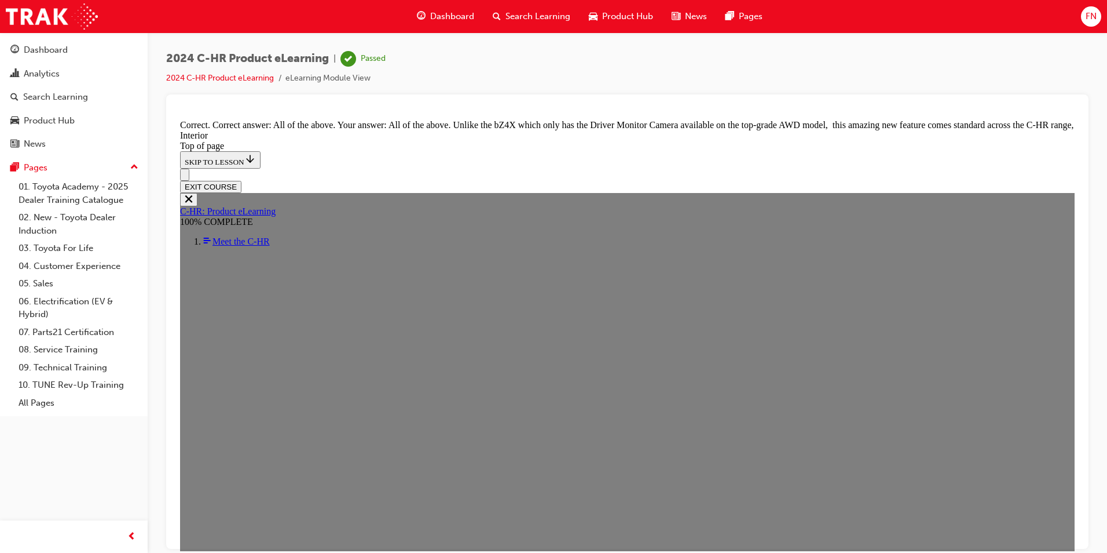
scroll to position [1873, 0]
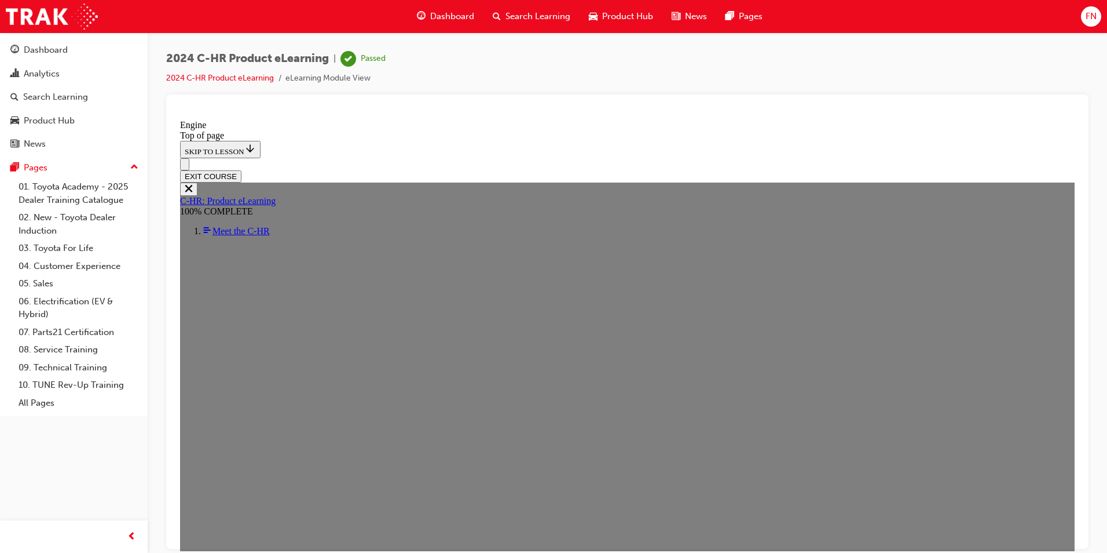
scroll to position [793, 0]
drag, startPoint x: 550, startPoint y: 410, endPoint x: 557, endPoint y: 408, distance: 7.2
drag, startPoint x: 781, startPoint y: 380, endPoint x: 718, endPoint y: 385, distance: 63.3
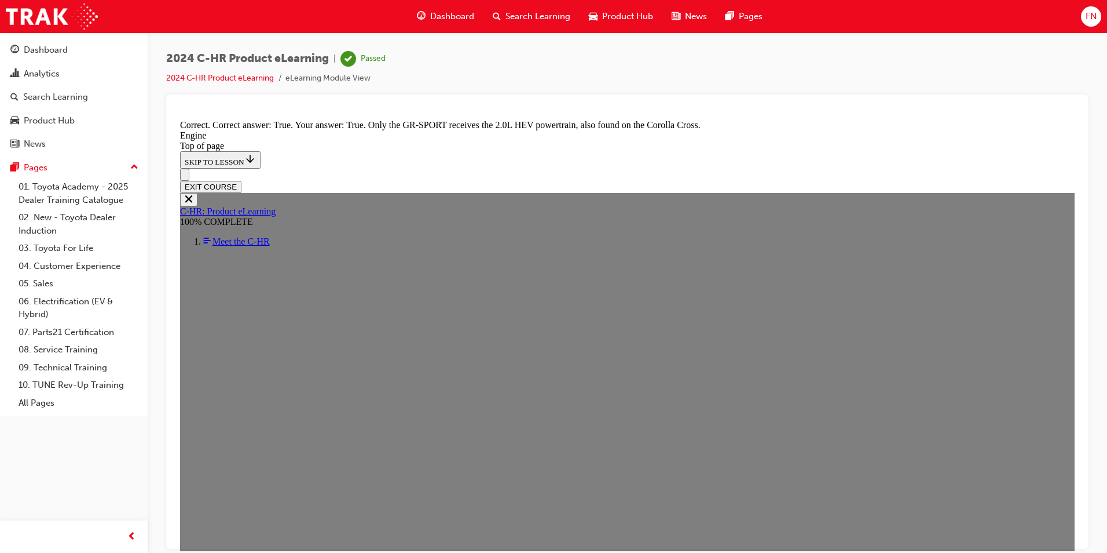
scroll to position [2183, 0]
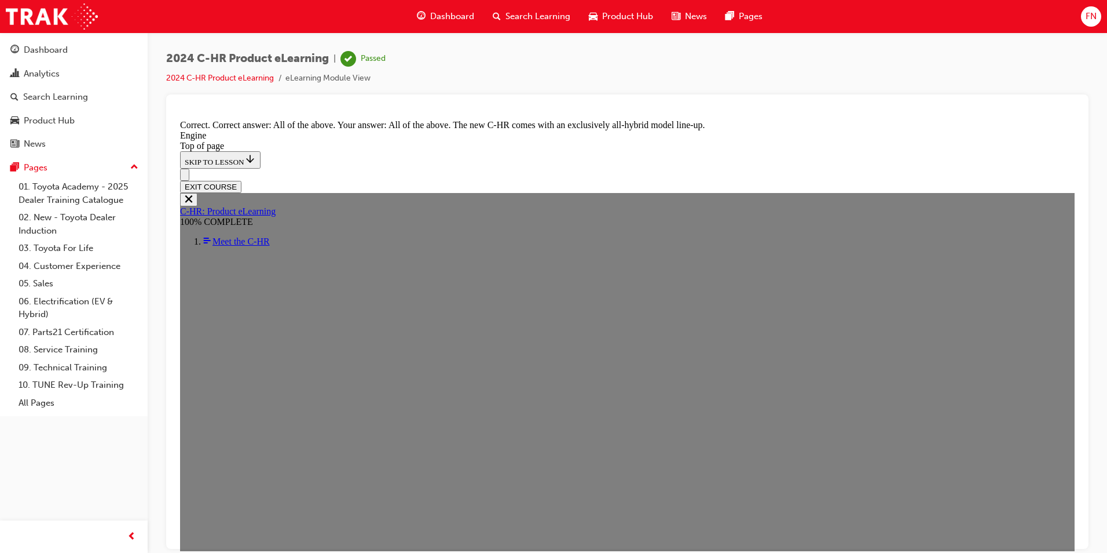
scroll to position [3137, 0]
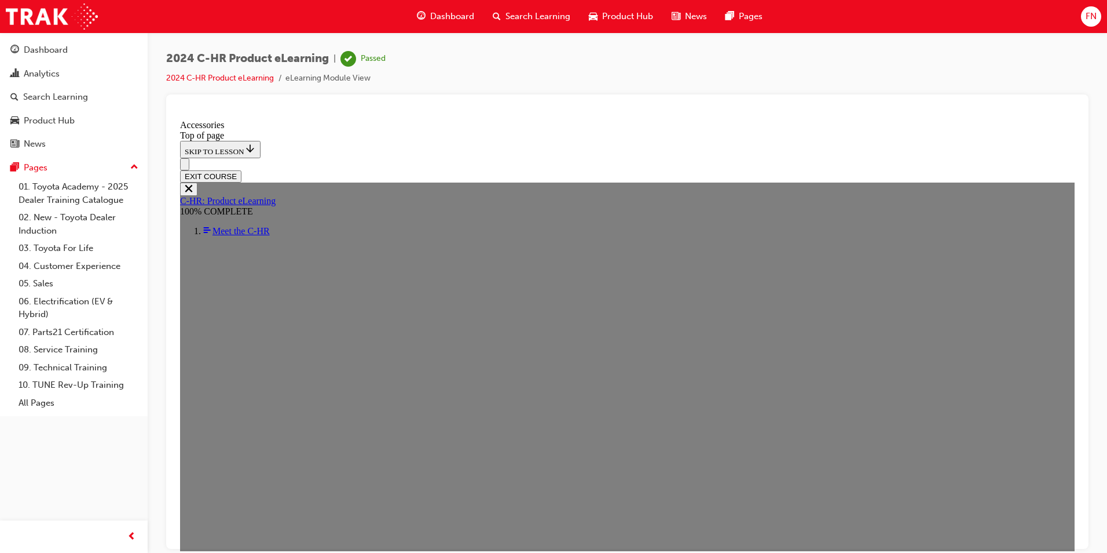
scroll to position [238, 0]
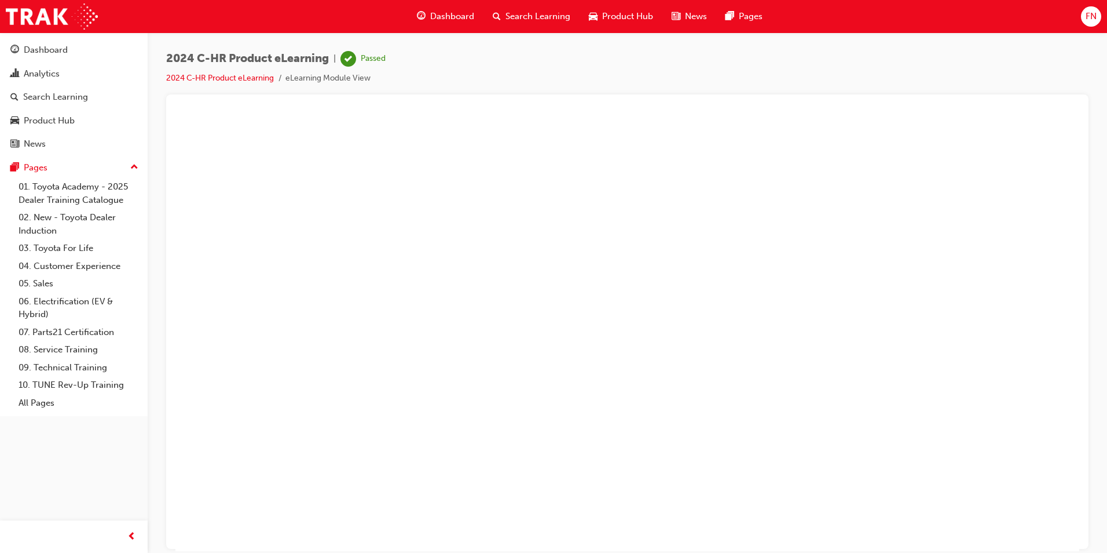
click at [591, 251] on button "Unzoom image" at bounding box center [627, 333] width 904 height 436
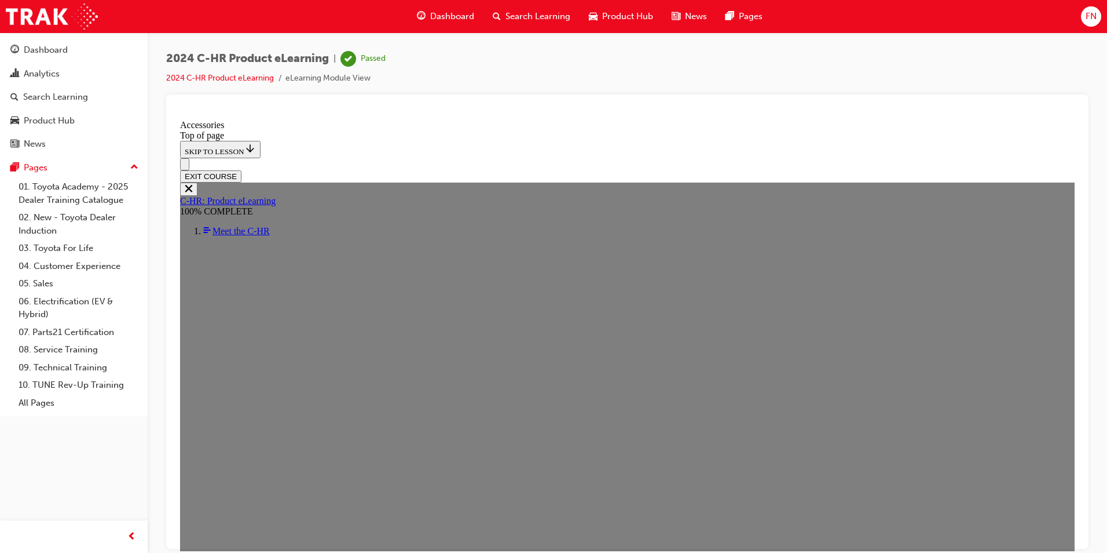
scroll to position [296, 0]
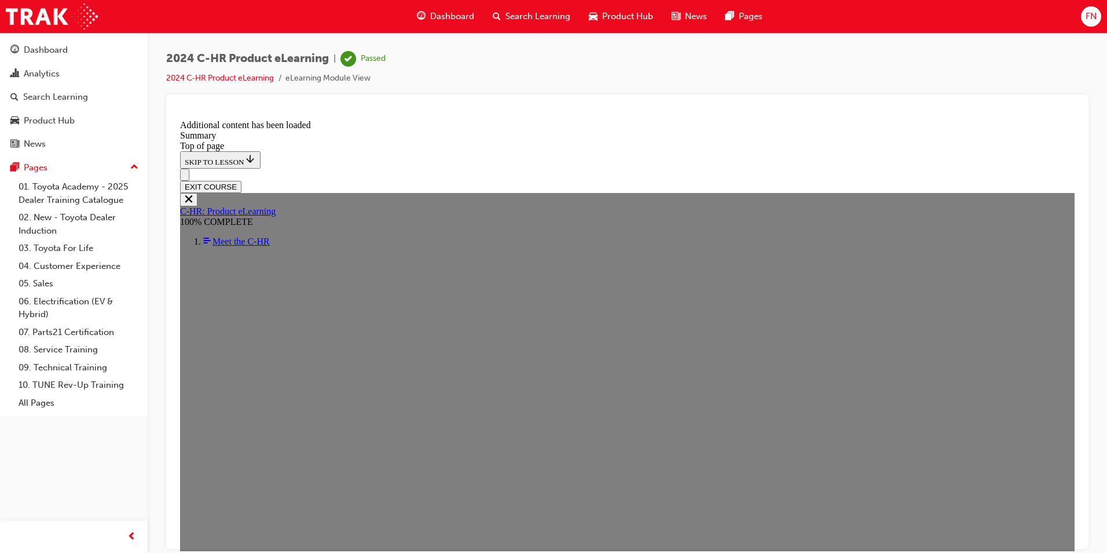
scroll to position [909, 0]
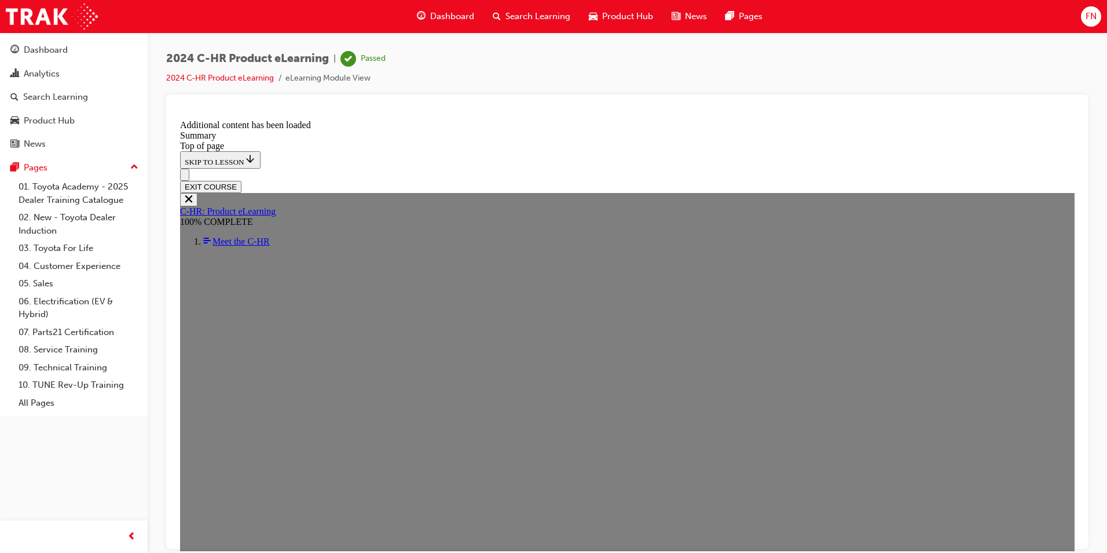
scroll to position [1991, 0]
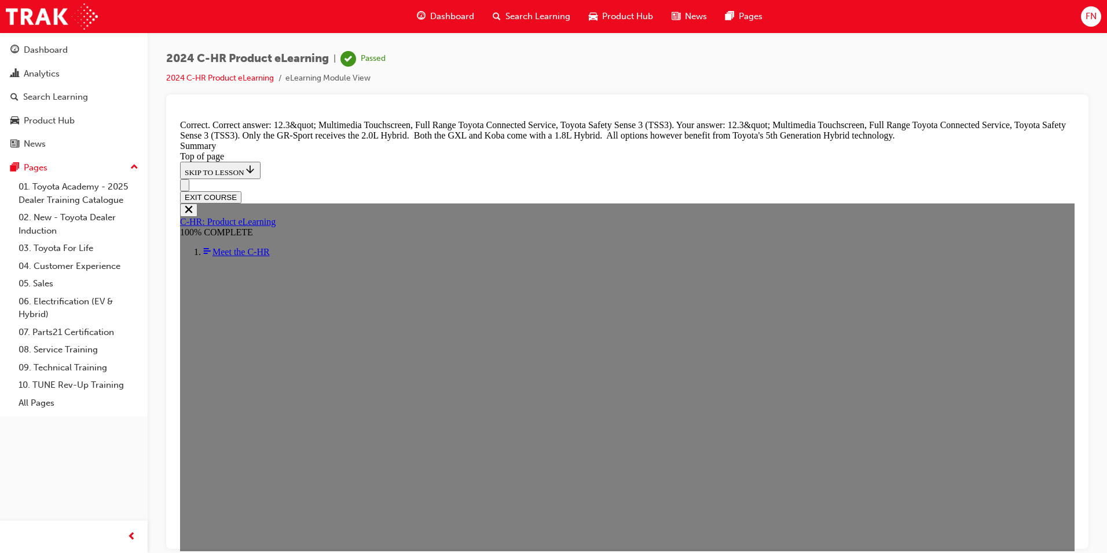
scroll to position [2211, 0]
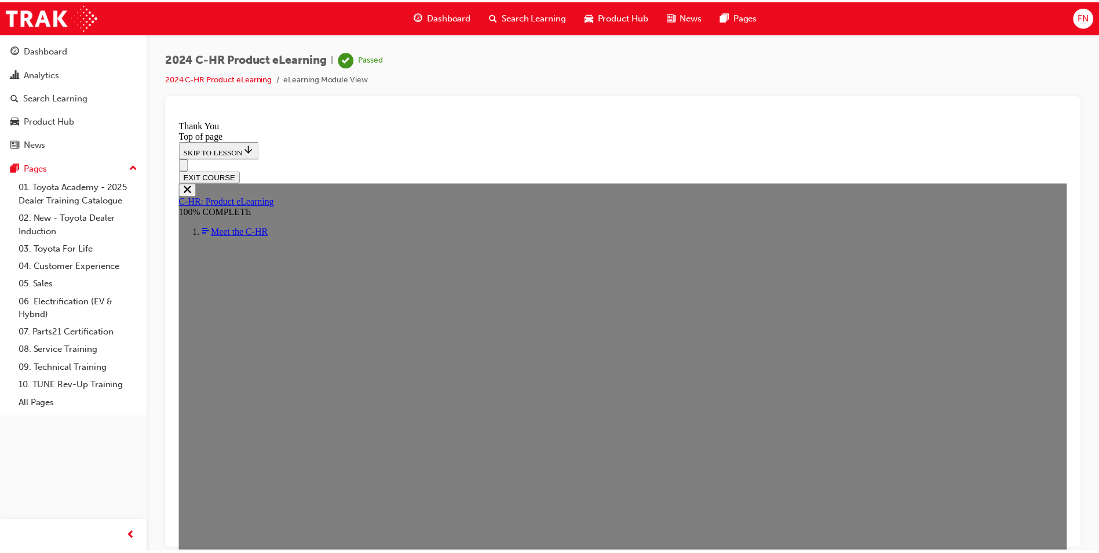
scroll to position [41, 0]
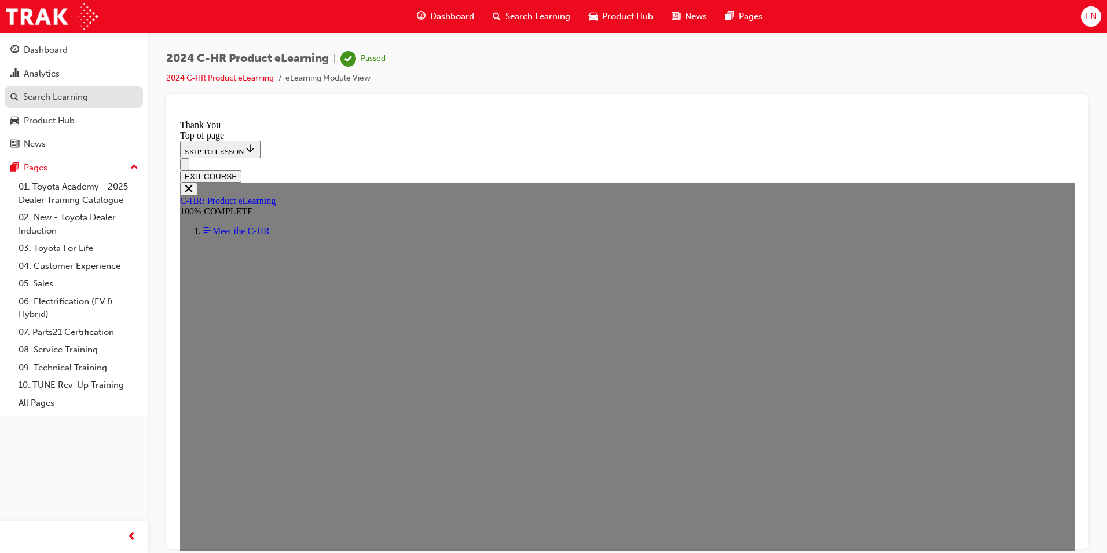
click at [50, 98] on div "Search Learning" at bounding box center [55, 96] width 65 height 13
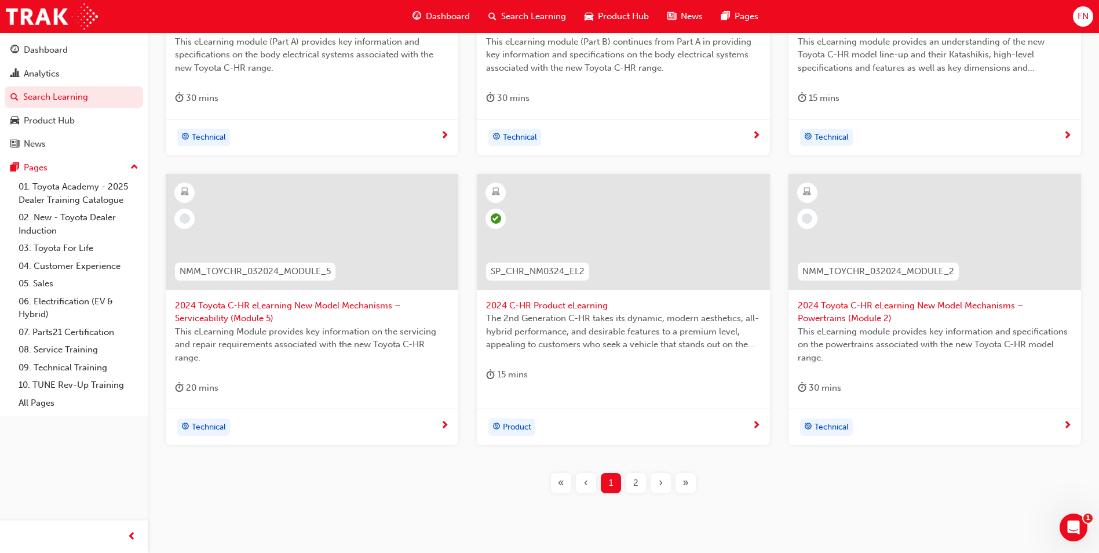
scroll to position [418, 0]
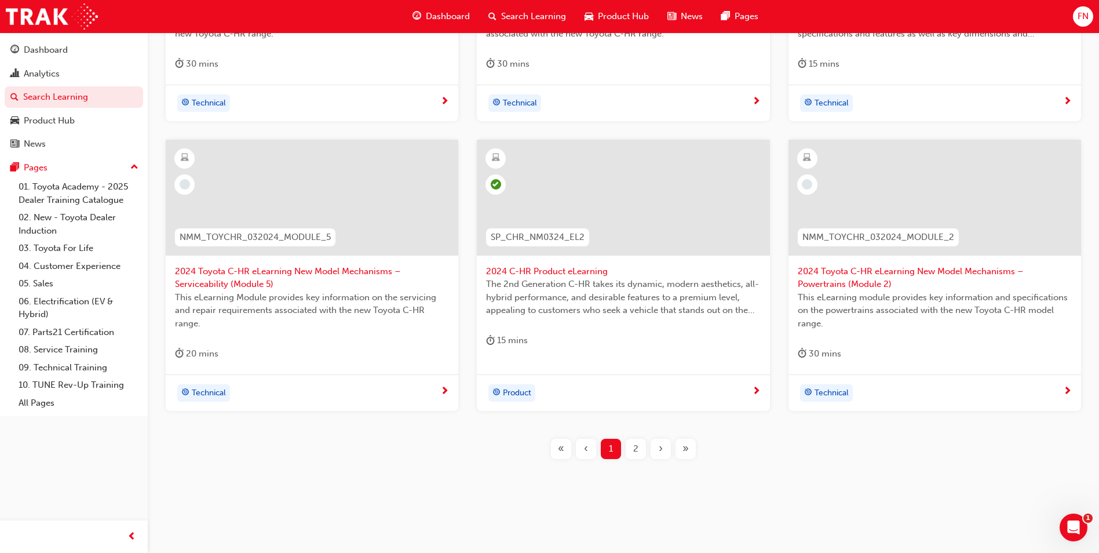
click at [626, 448] on div "2" at bounding box center [635, 448] width 20 height 20
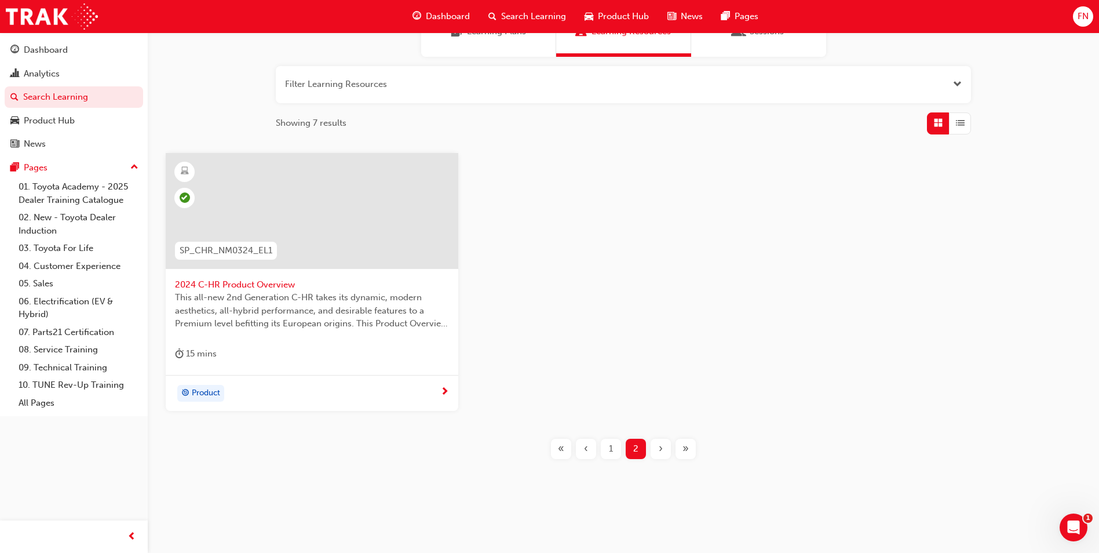
scroll to position [115, 0]
click at [68, 126] on div "Product Hub" at bounding box center [49, 120] width 51 height 13
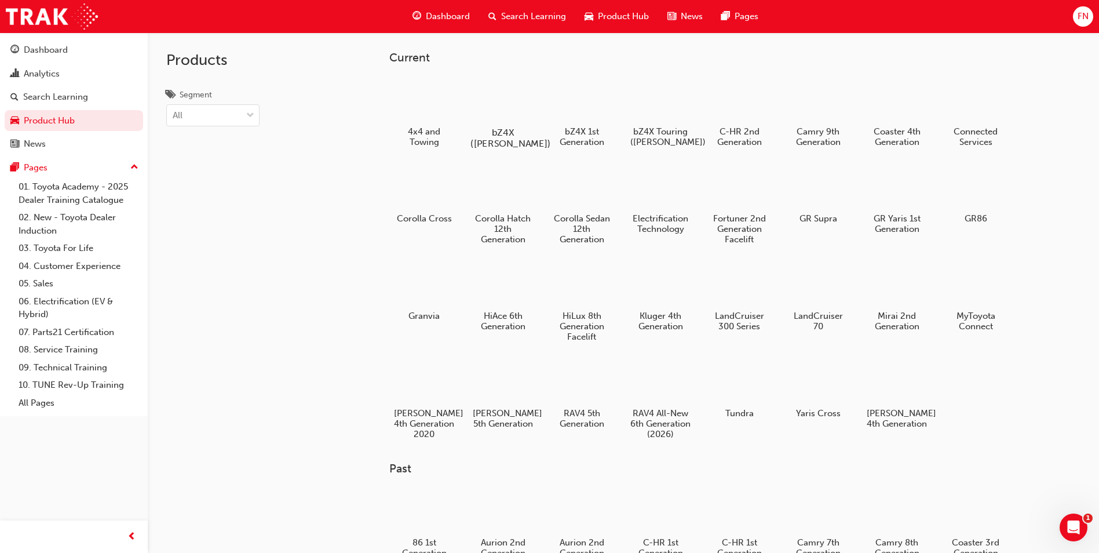
click at [504, 113] on div at bounding box center [503, 99] width 64 height 46
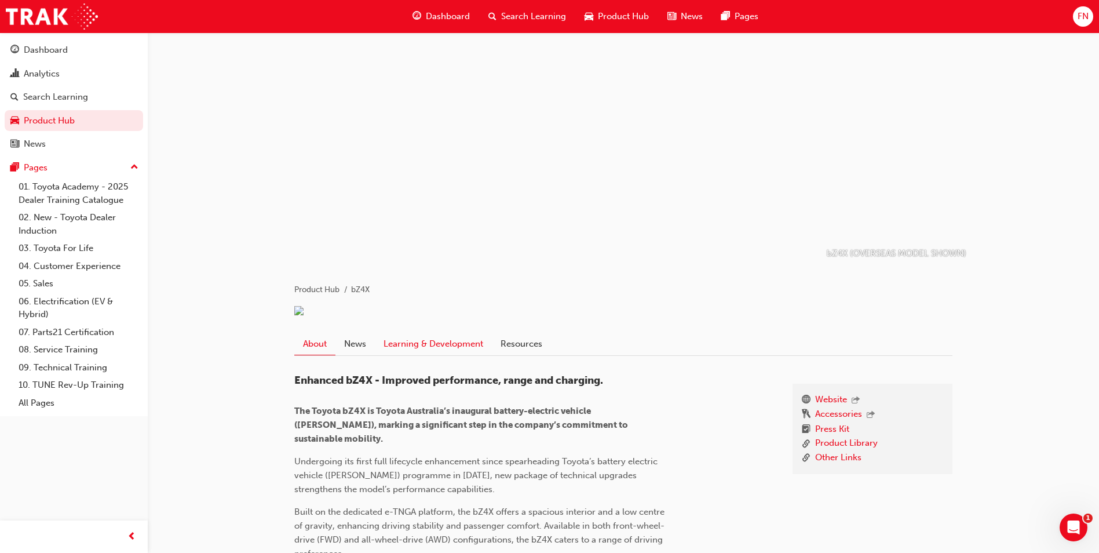
click at [431, 354] on link "Learning & Development" at bounding box center [433, 343] width 117 height 22
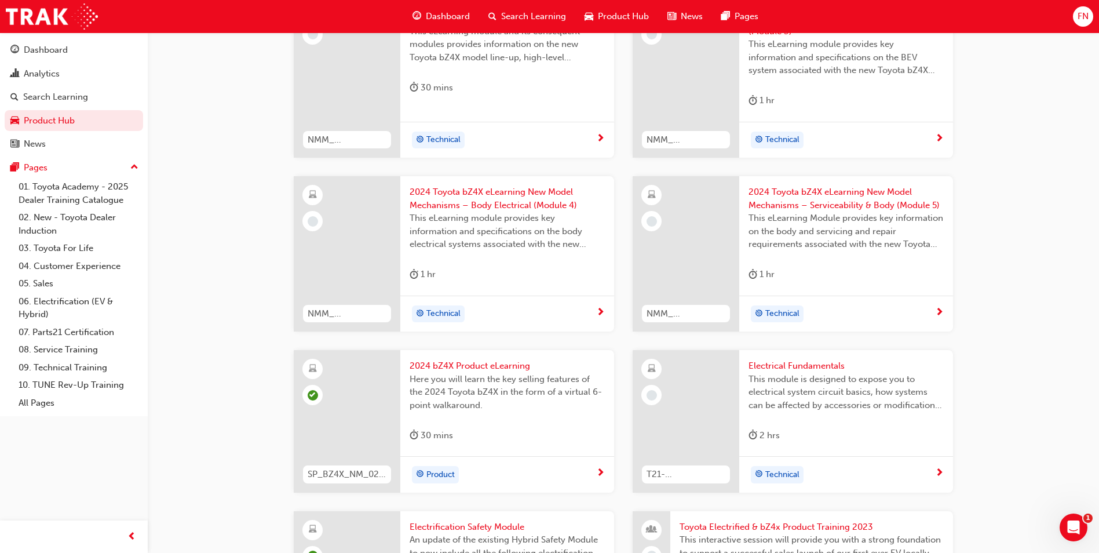
scroll to position [432, 0]
